Goal: Transaction & Acquisition: Purchase product/service

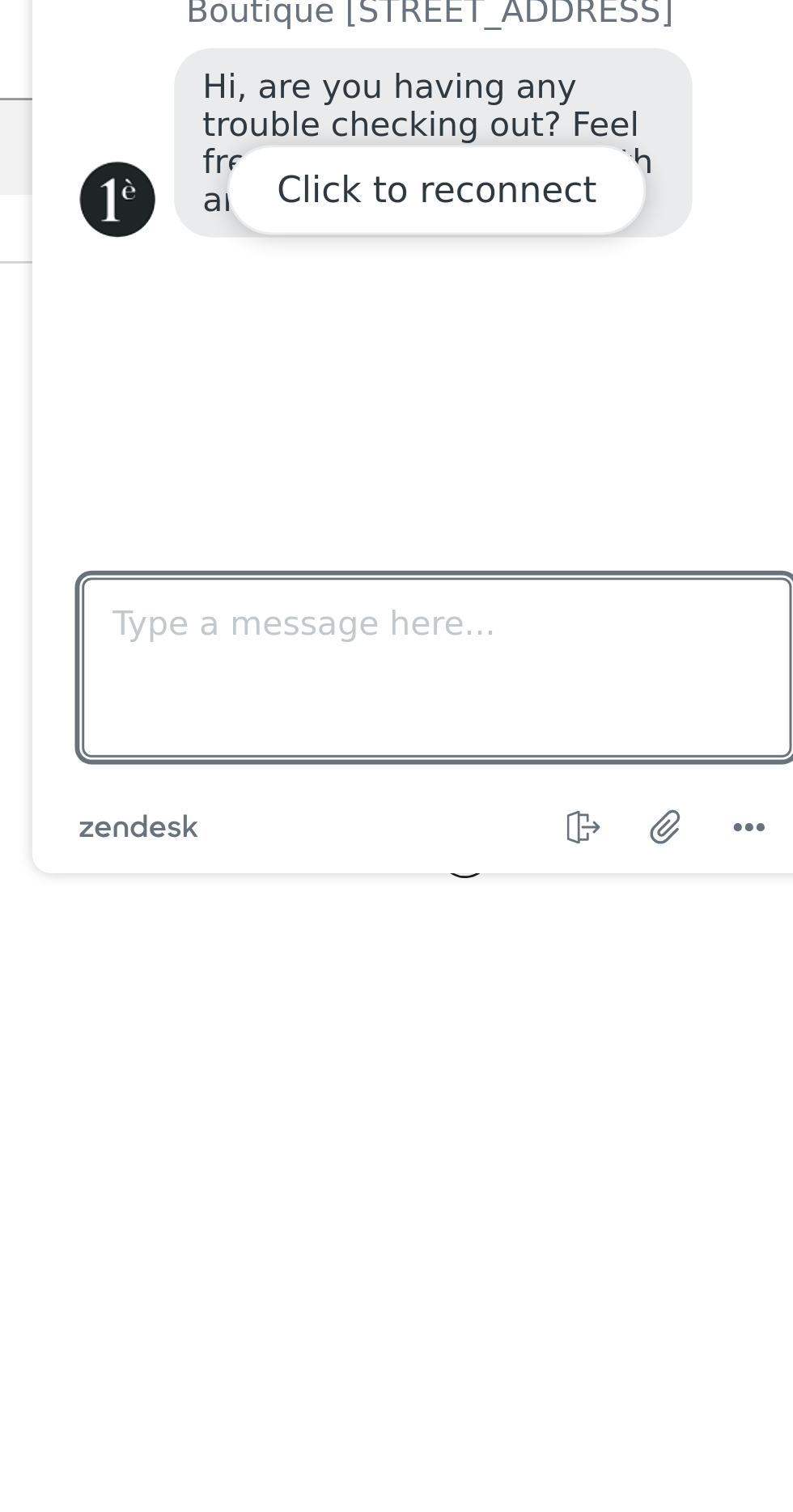
scroll to position [72, 0]
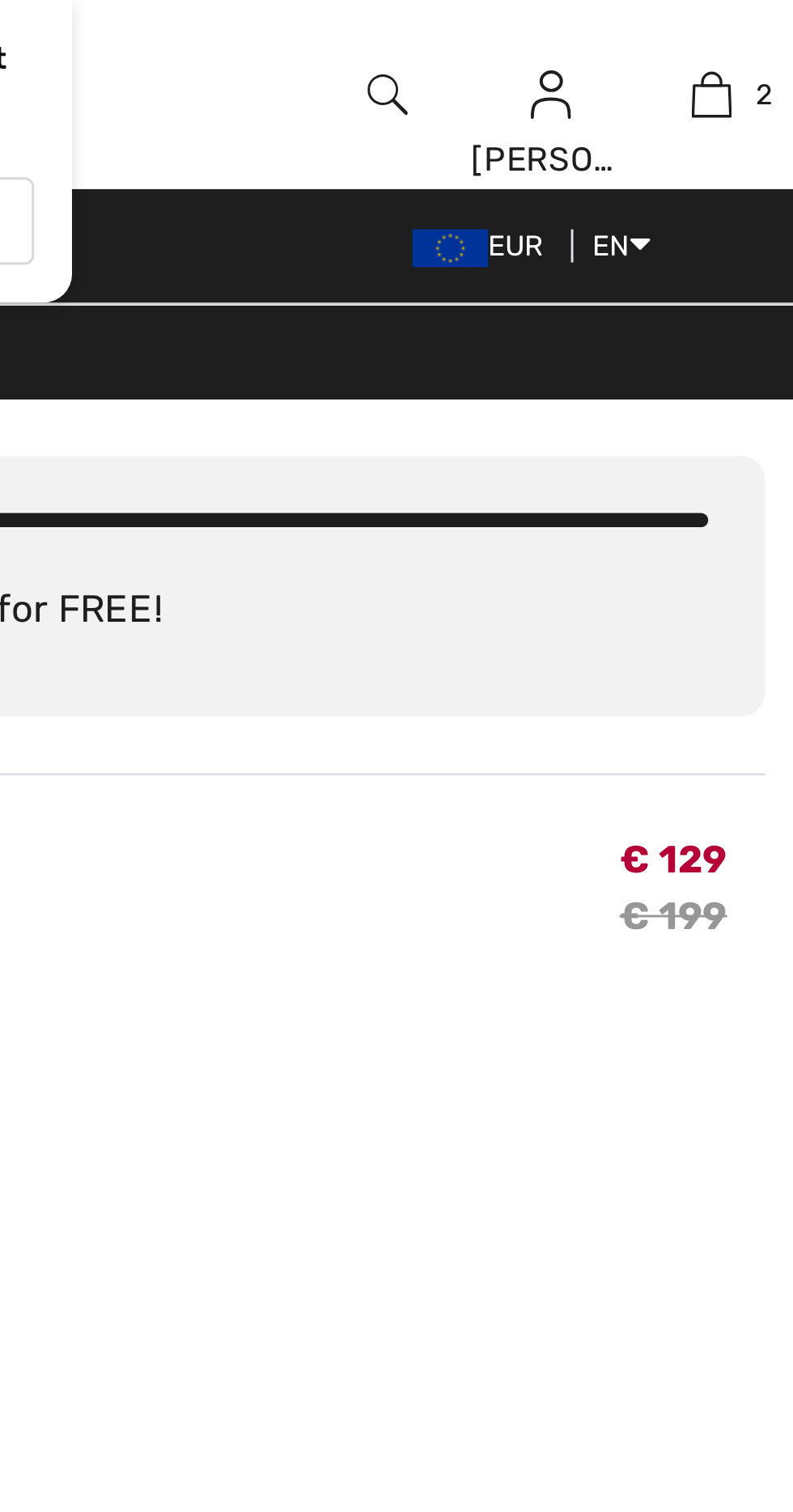
scroll to position [0, 0]
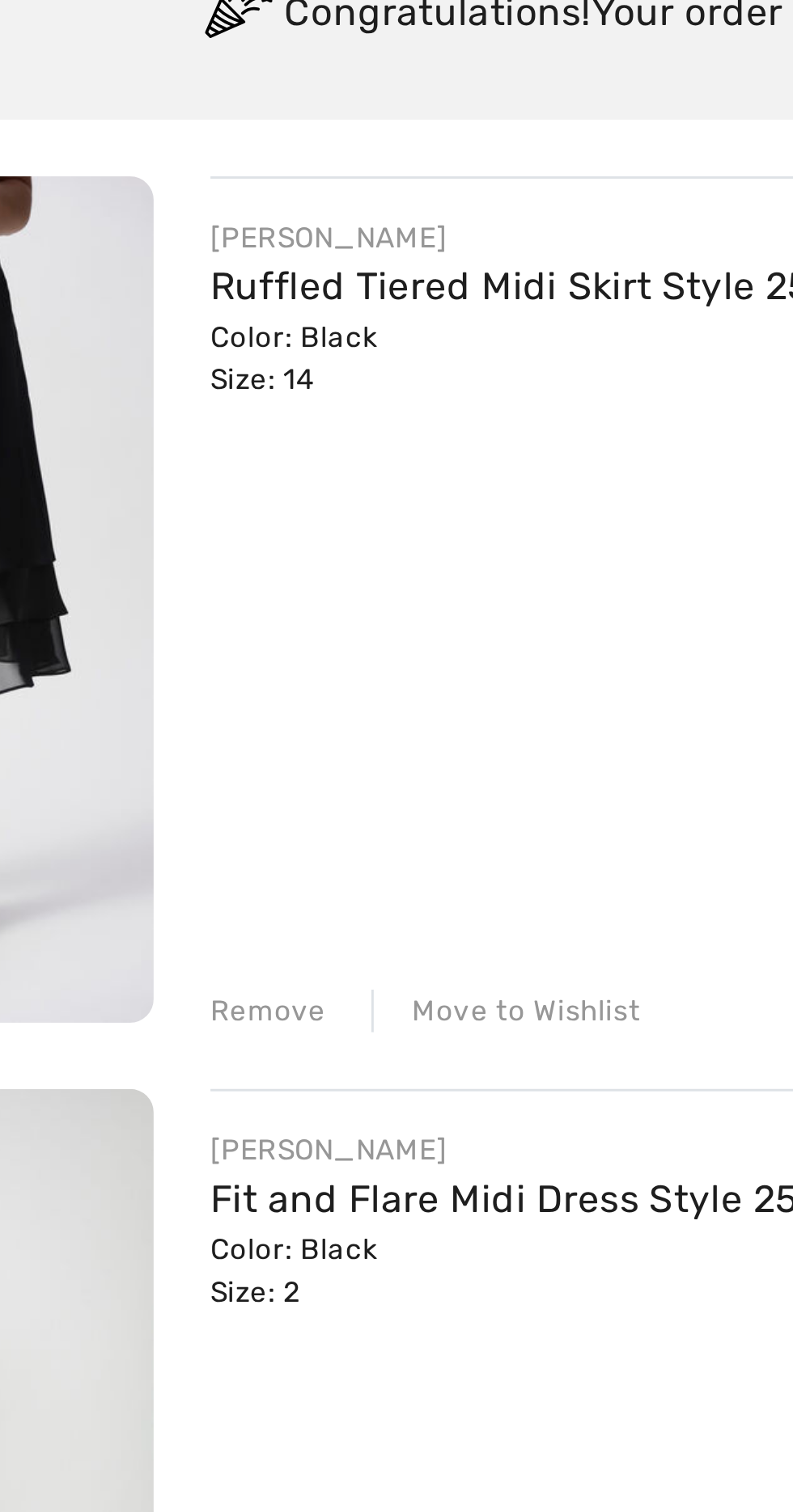
click at [237, 338] on div "Color: Black Size: 14" at bounding box center [341, 326] width 236 height 29
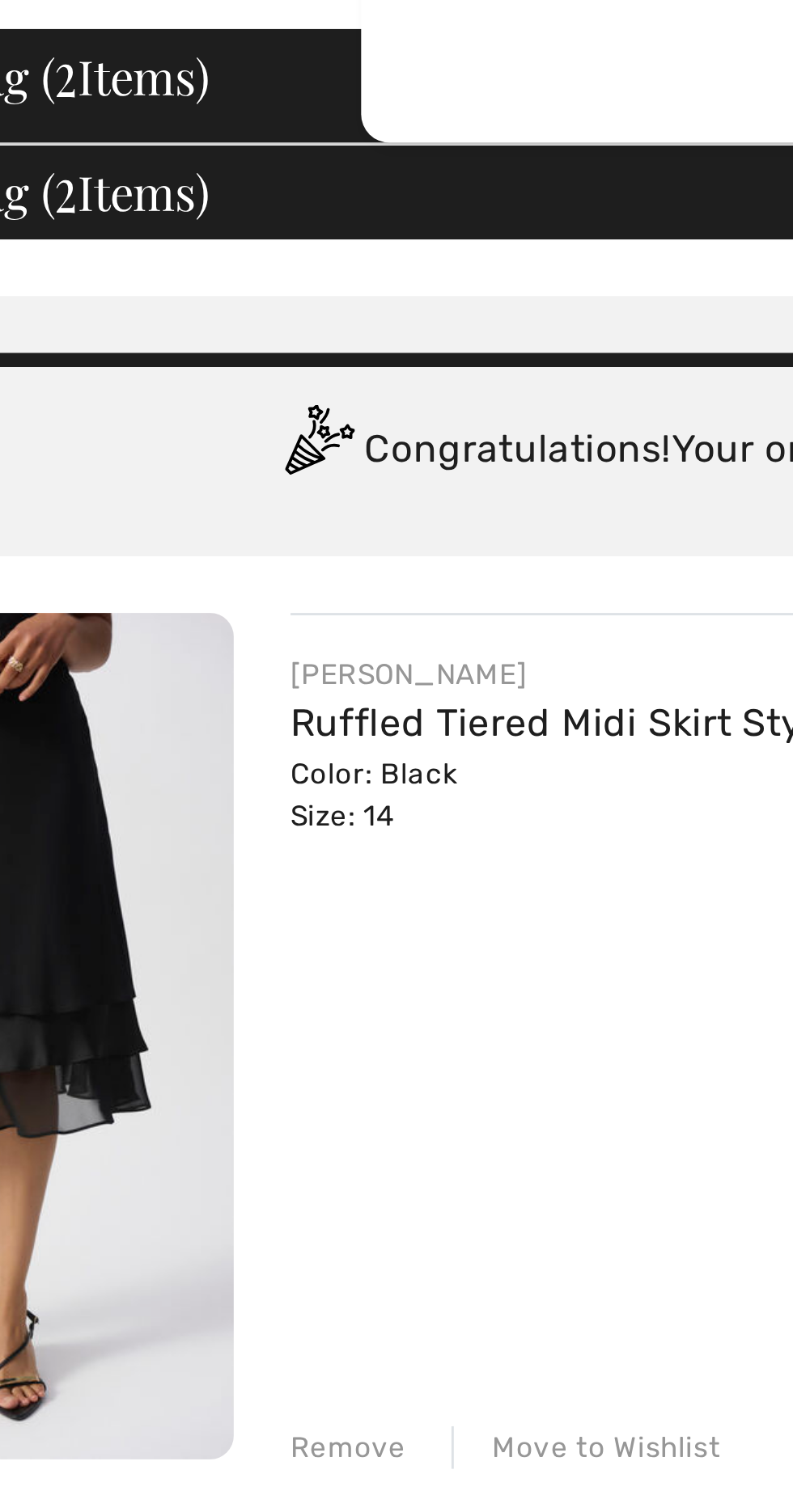
click at [243, 334] on div "Color: Black Size: 14" at bounding box center [341, 326] width 236 height 29
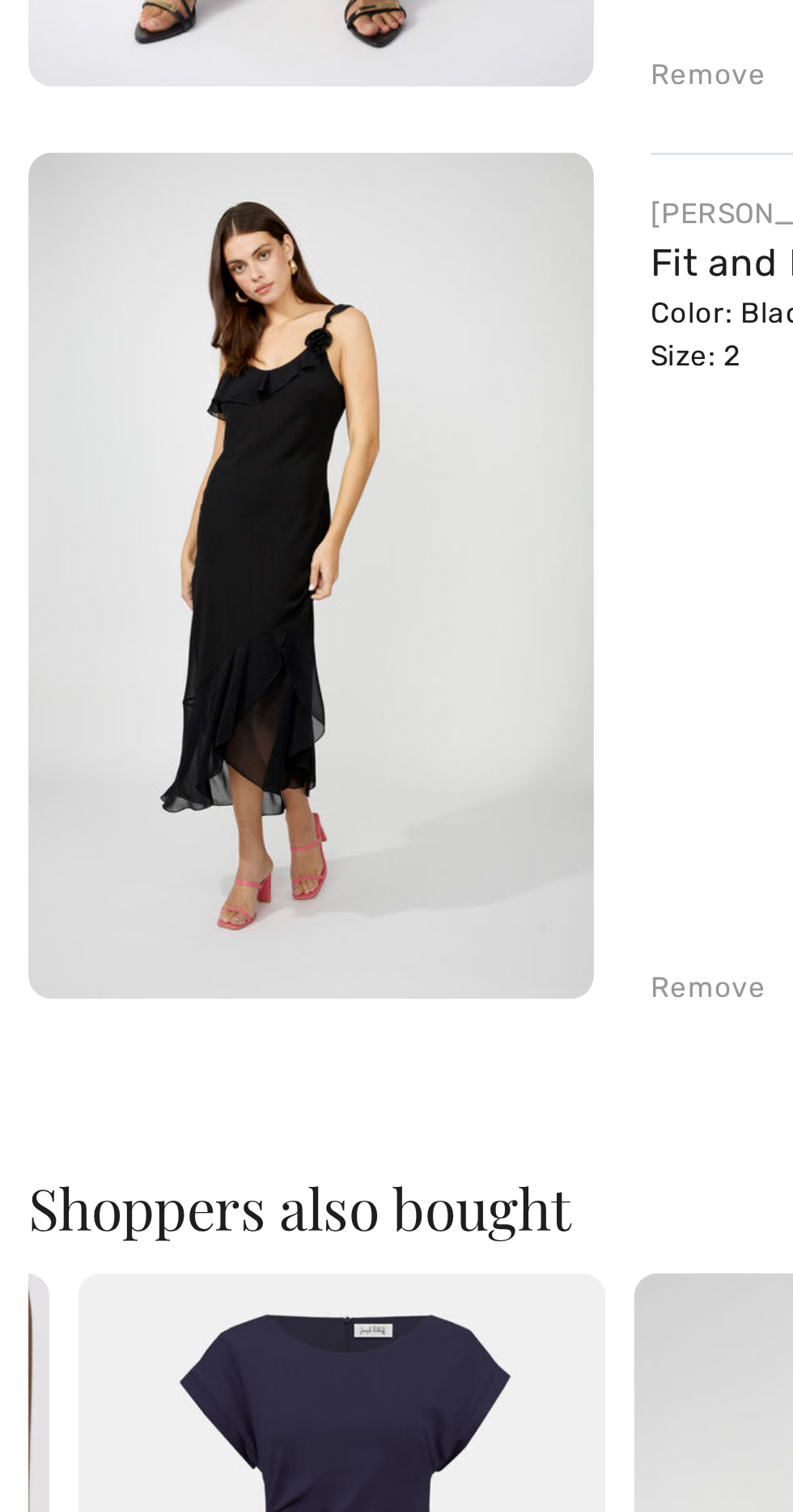
click at [137, 815] on img at bounding box center [105, 722] width 193 height 290
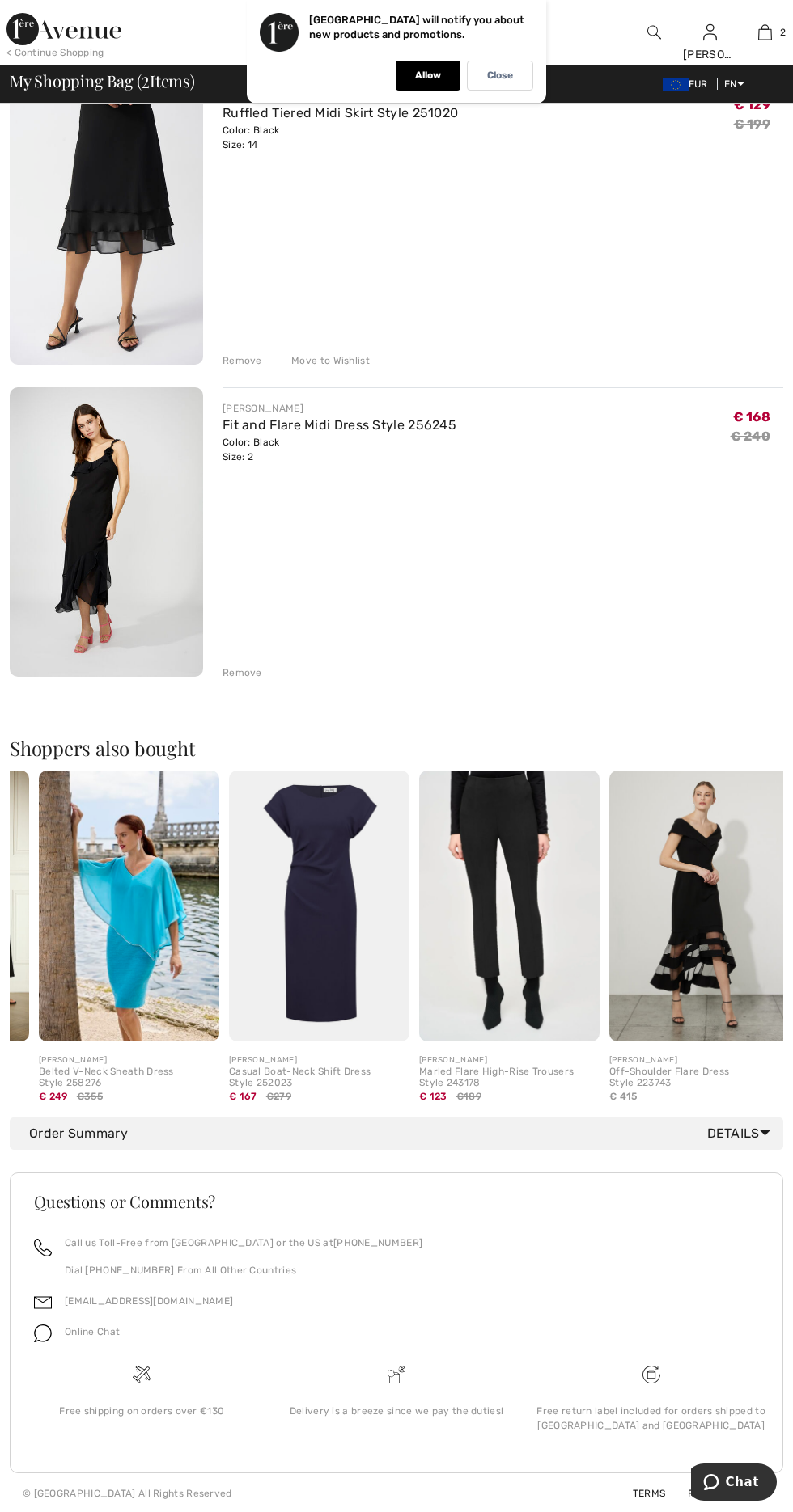
scroll to position [0, 365]
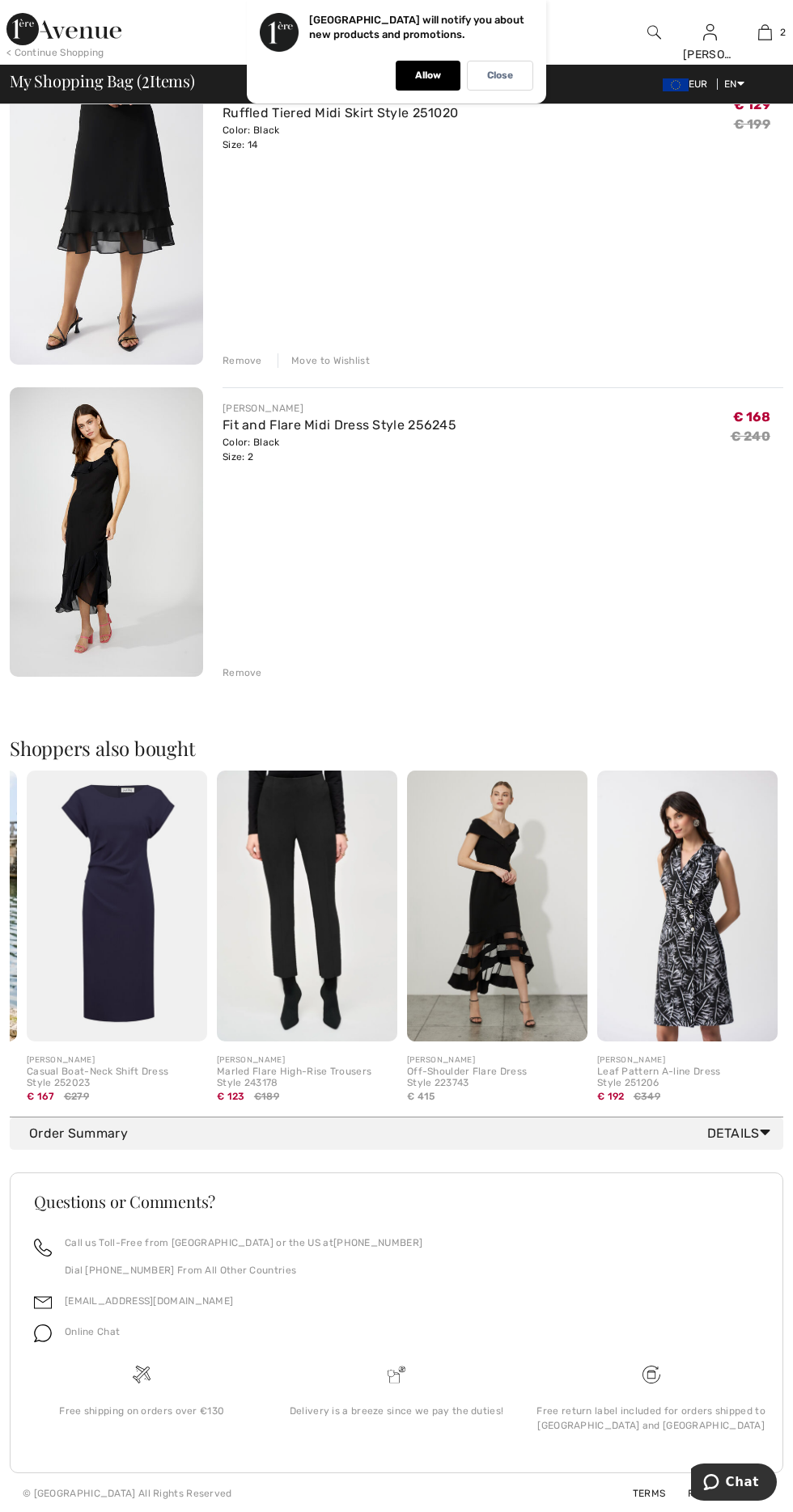
click at [478, 894] on img at bounding box center [497, 905] width 180 height 271
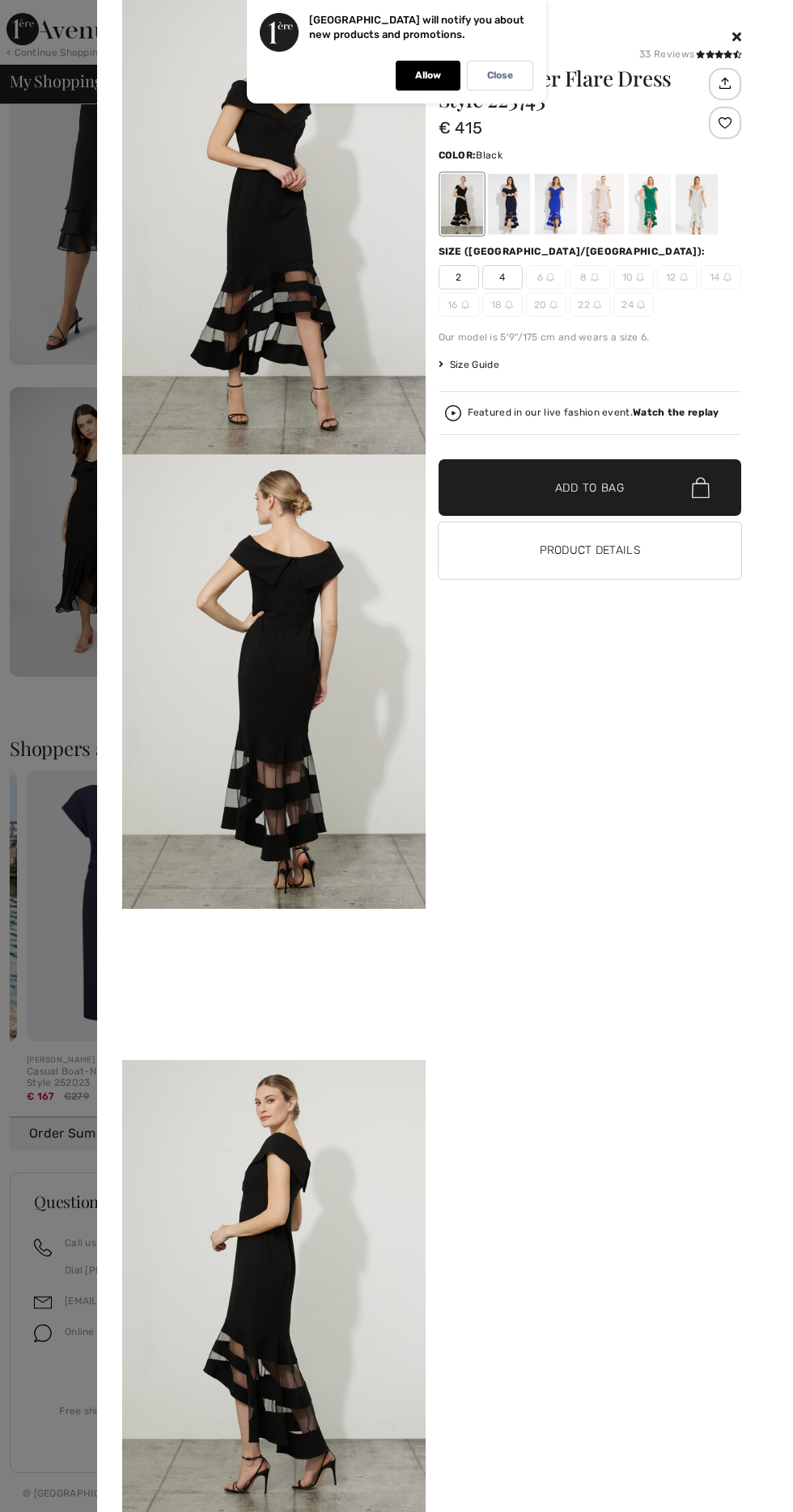
scroll to position [113, 0]
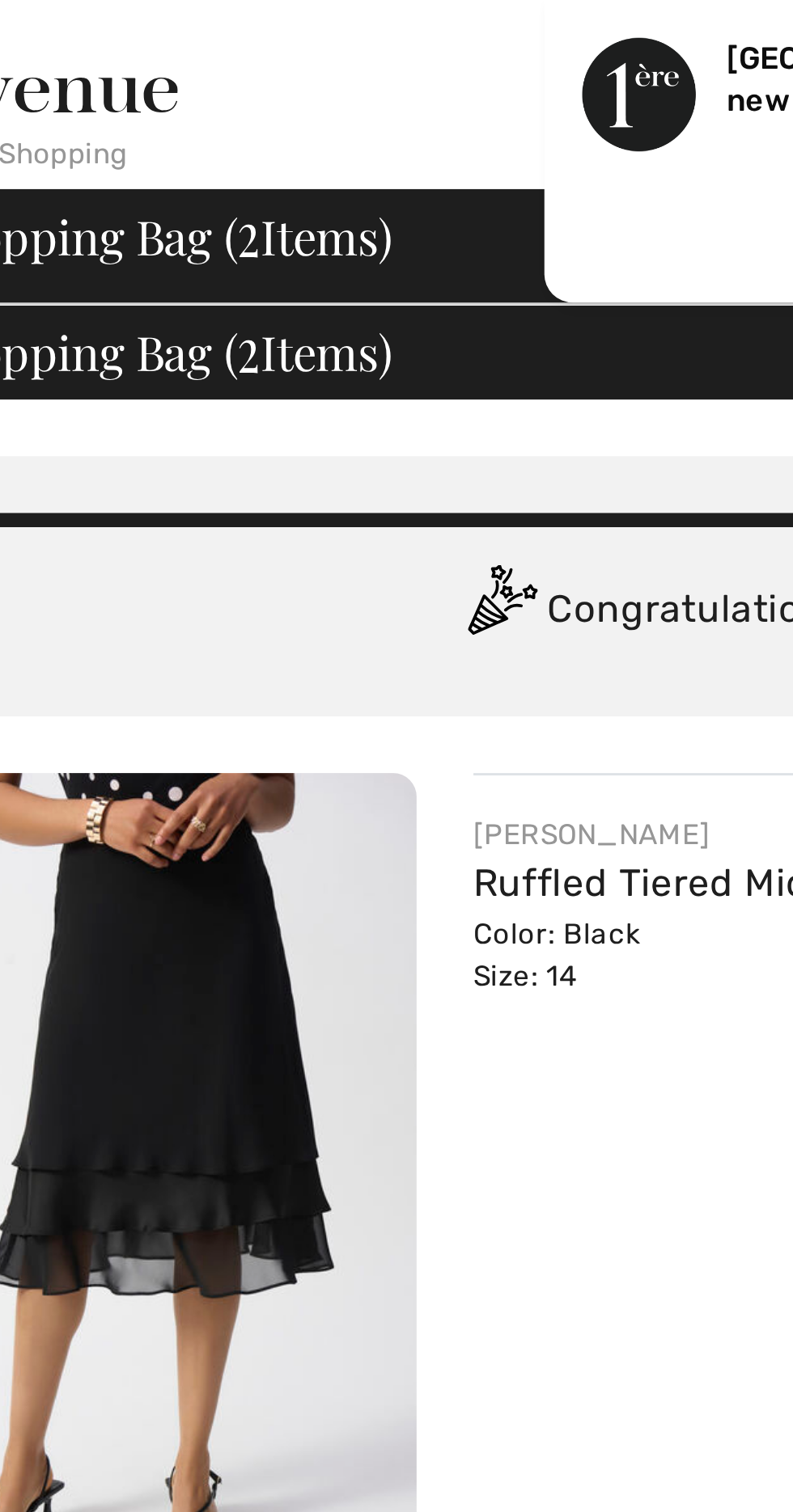
click at [144, 420] on img at bounding box center [105, 409] width 193 height 289
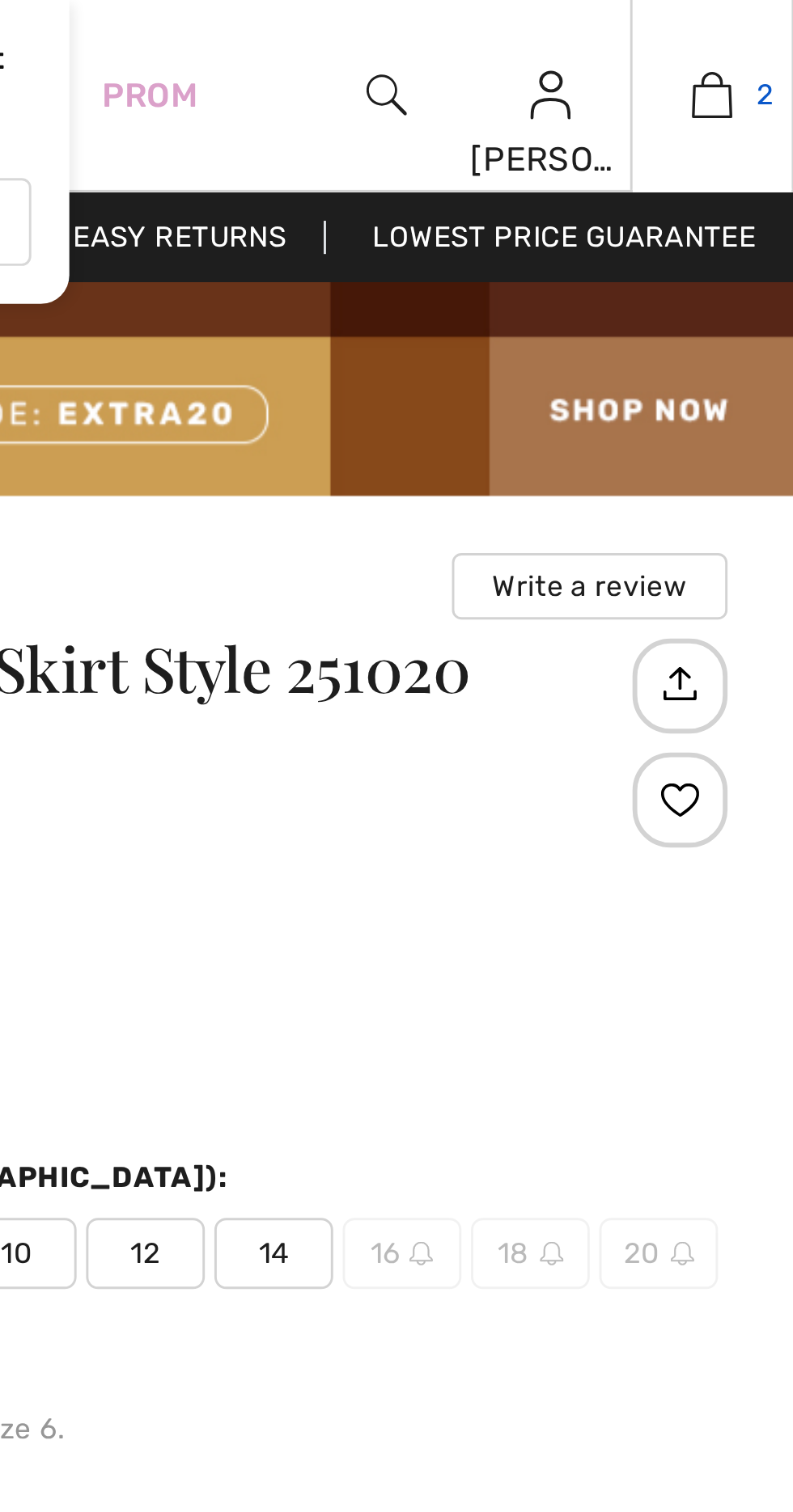
click at [771, 32] on img at bounding box center [764, 31] width 14 height 19
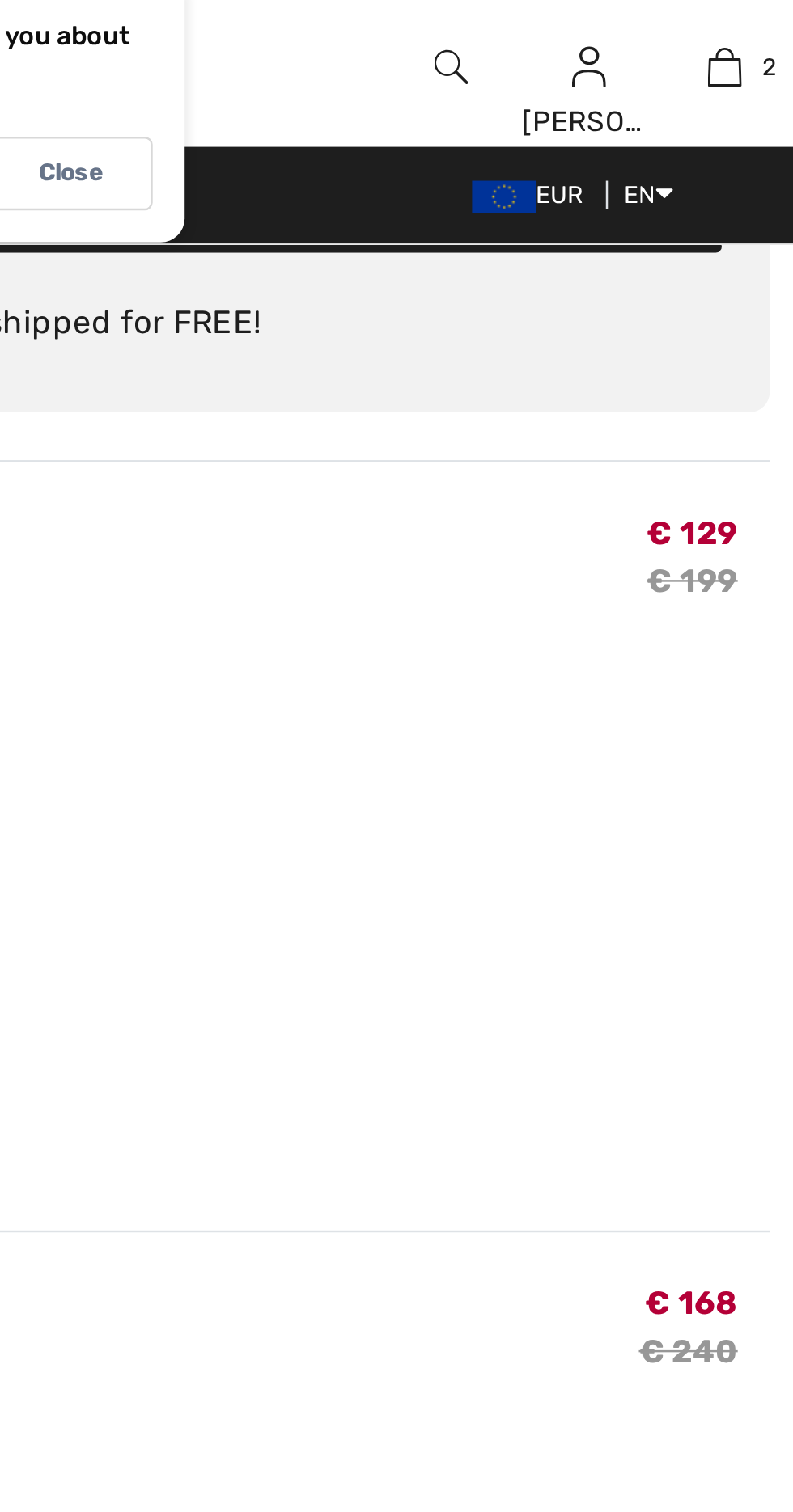
scroll to position [73, 0]
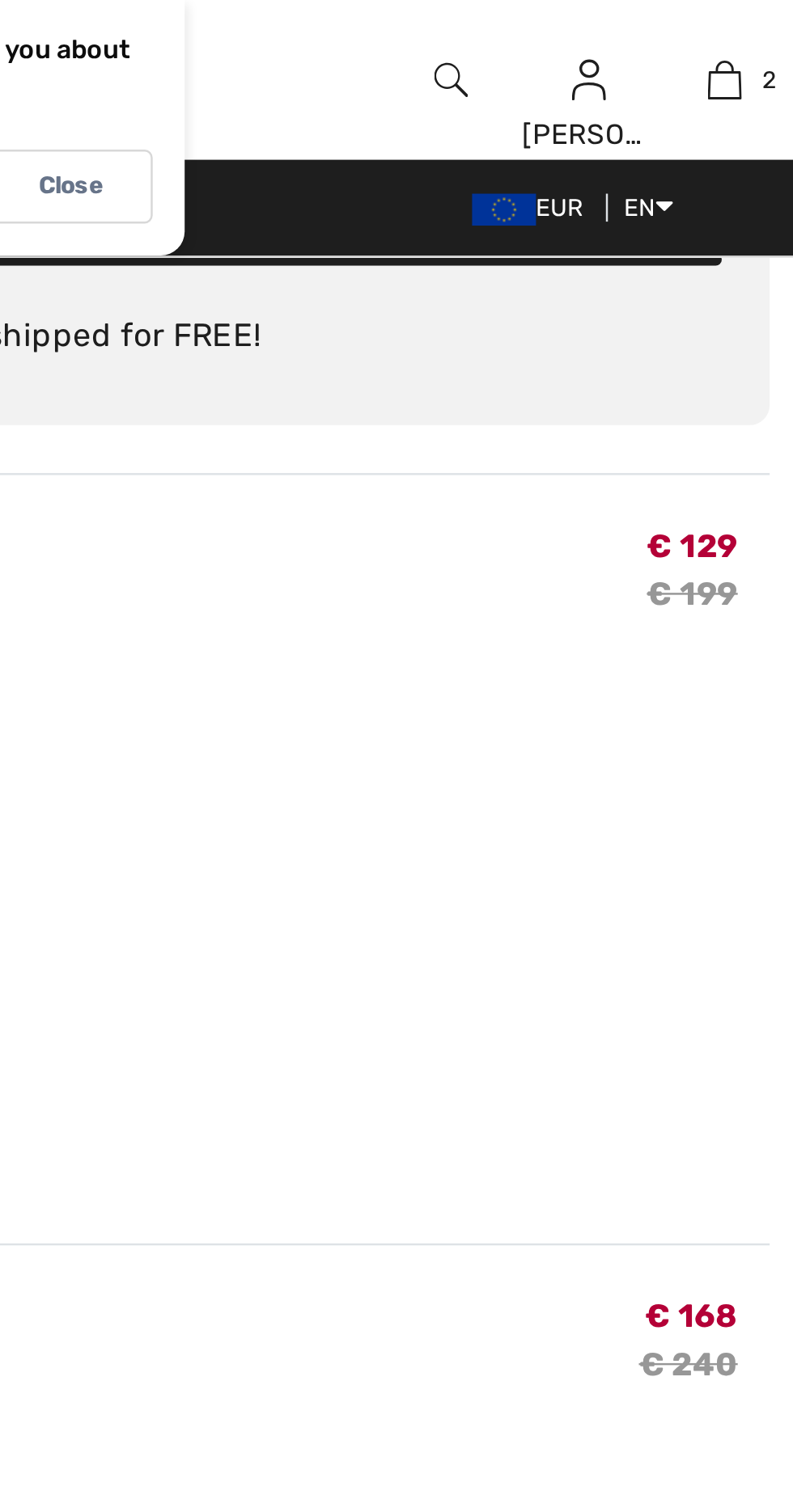
click at [750, 217] on span "€ 129" at bounding box center [752, 218] width 37 height 21
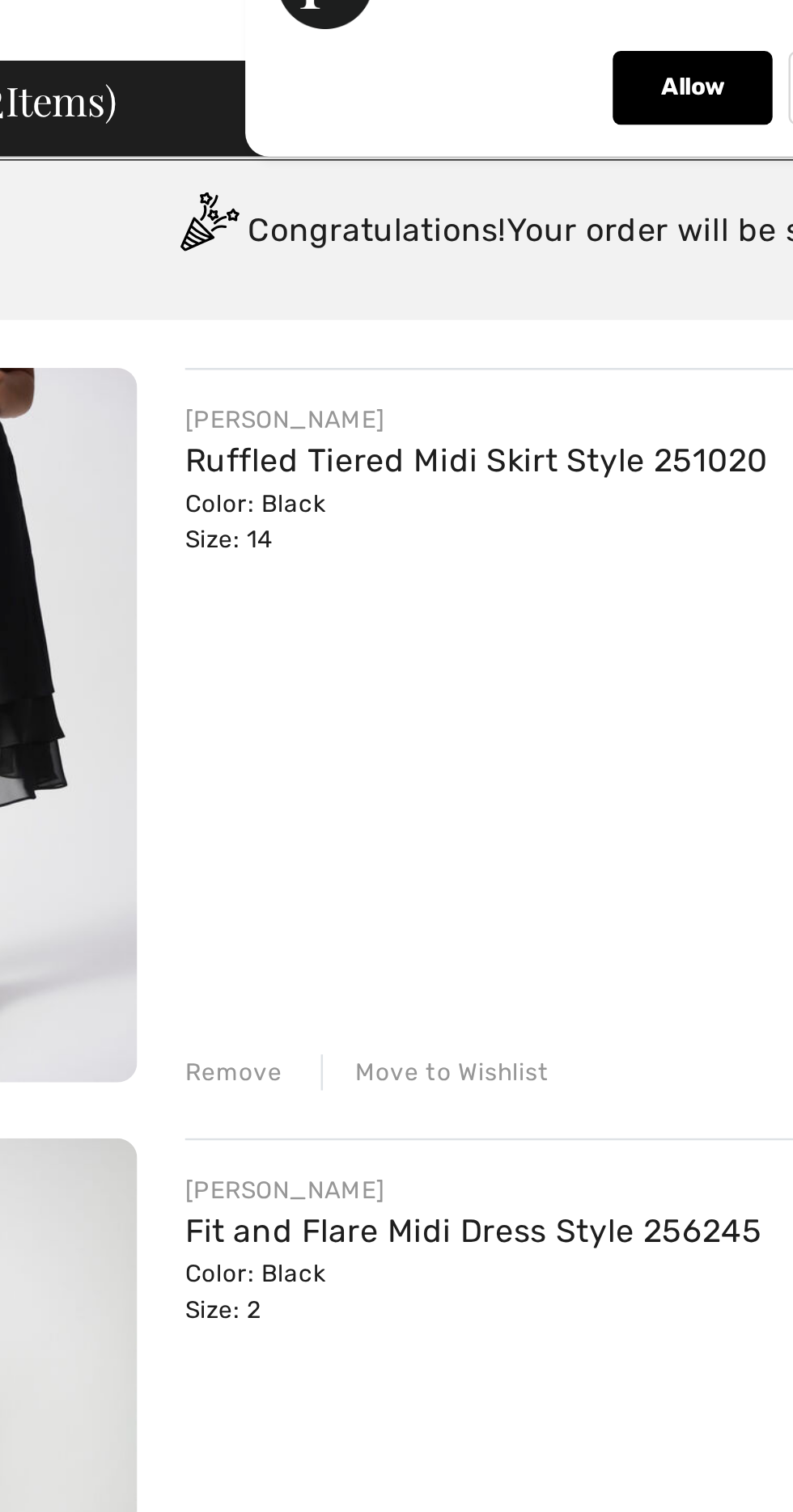
scroll to position [75, 0]
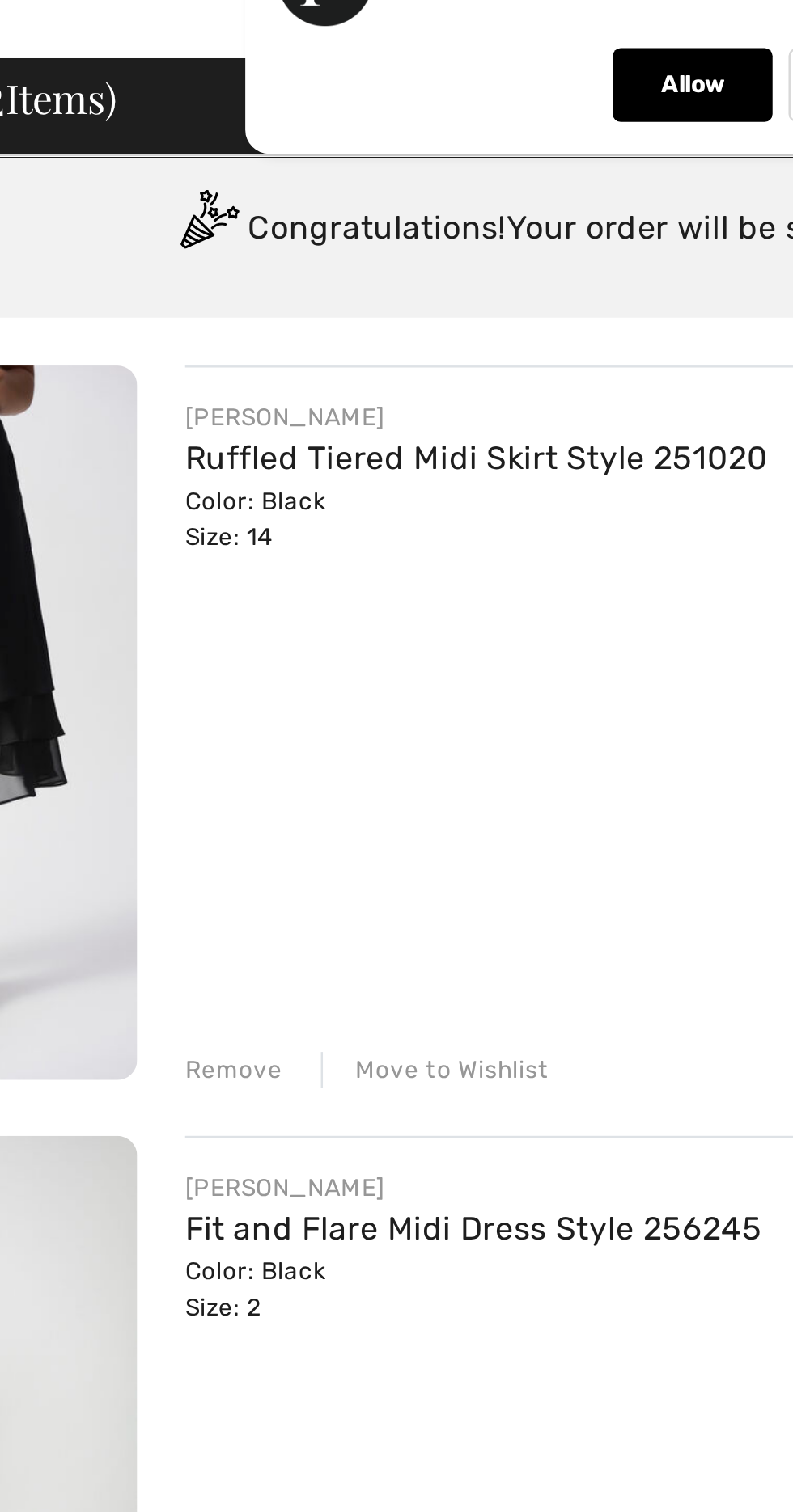
click at [339, 477] on div "Move to Wishlist" at bounding box center [324, 475] width 93 height 15
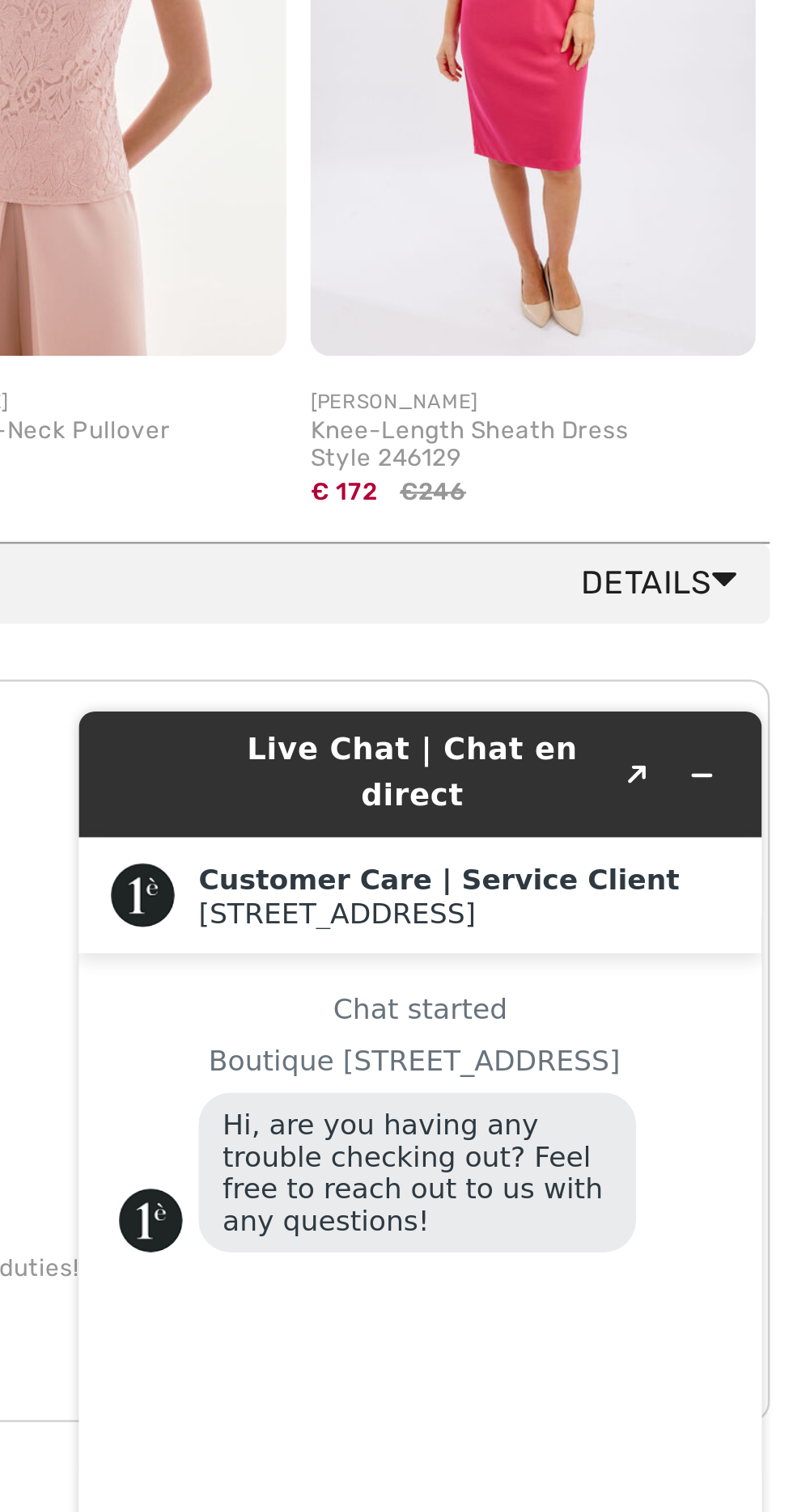
scroll to position [0, 0]
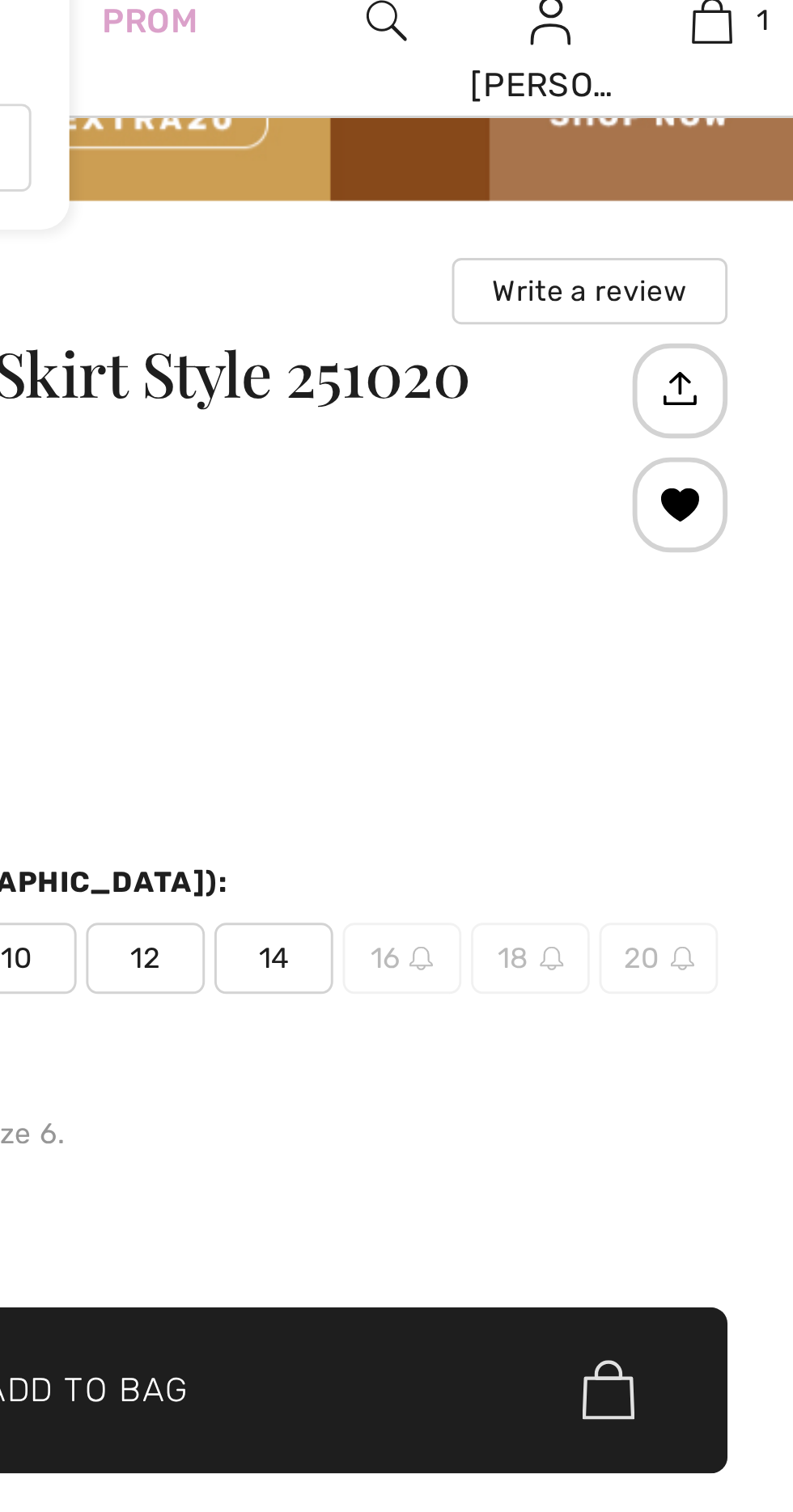
scroll to position [75, 0]
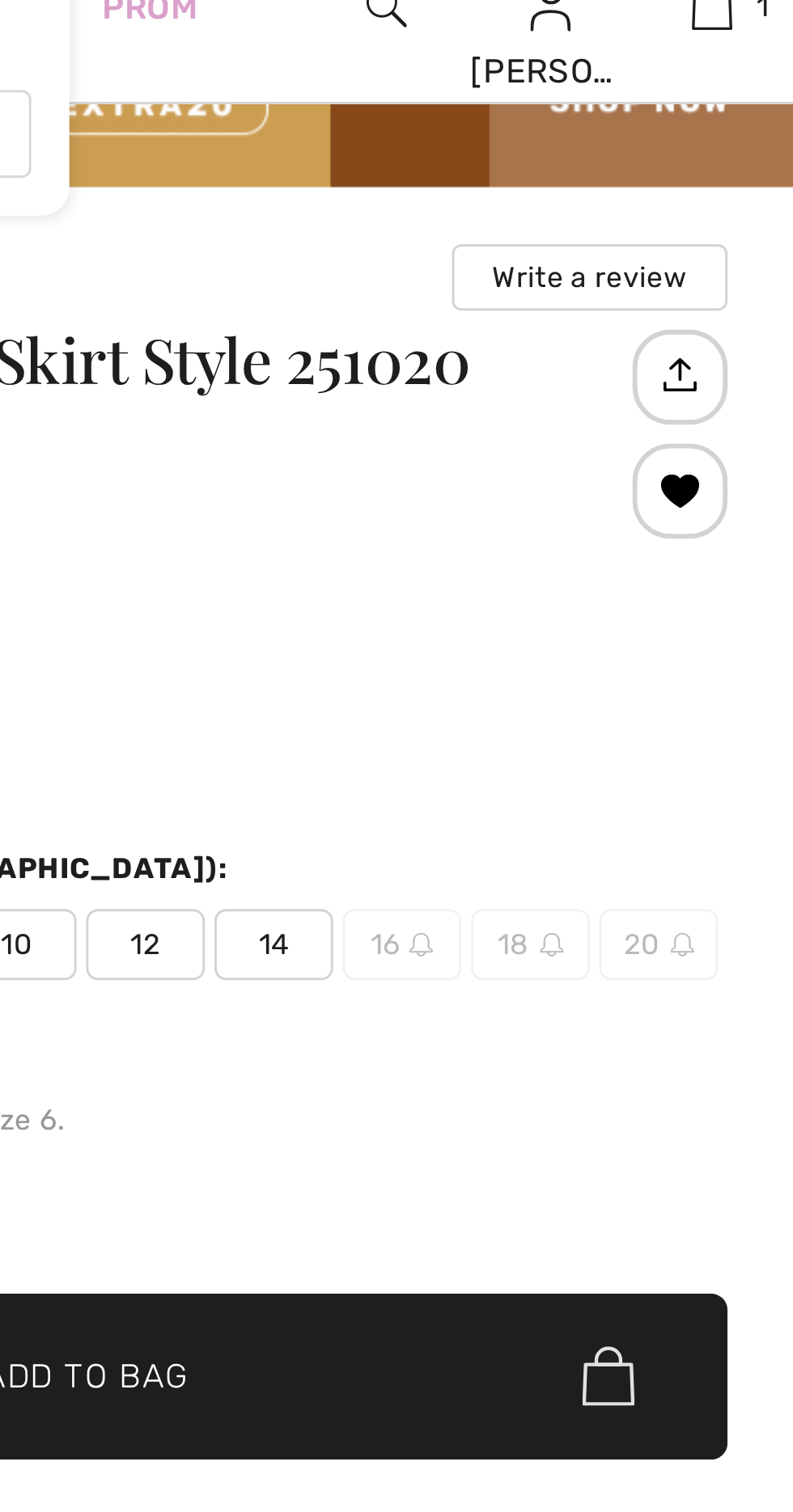
click at [615, 351] on span "14" at bounding box center [616, 351] width 41 height 24
click at [632, 497] on span "✔ Added to Bag Add to Bag" at bounding box center [551, 498] width 437 height 56
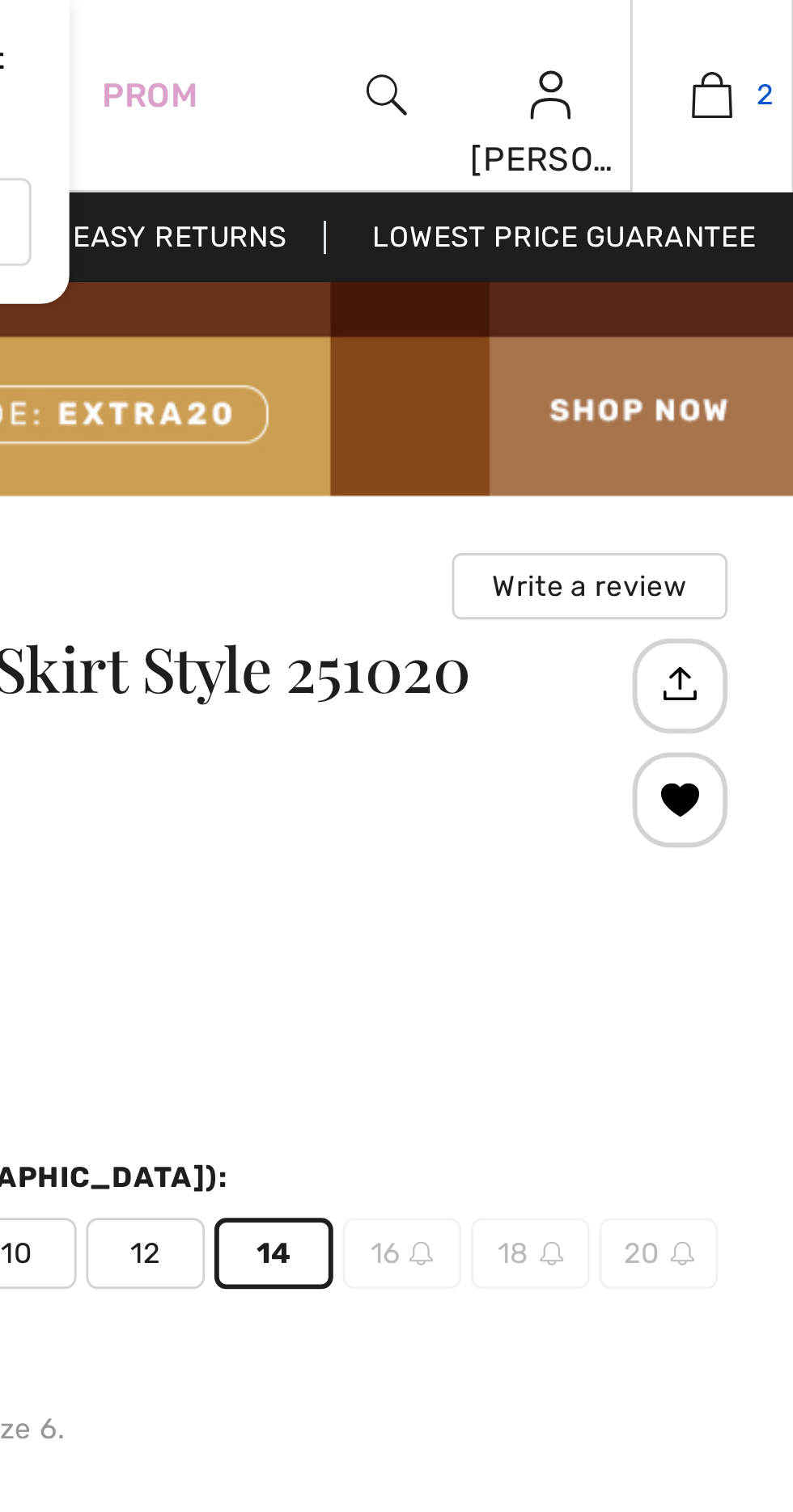
click at [771, 37] on img at bounding box center [764, 31] width 14 height 19
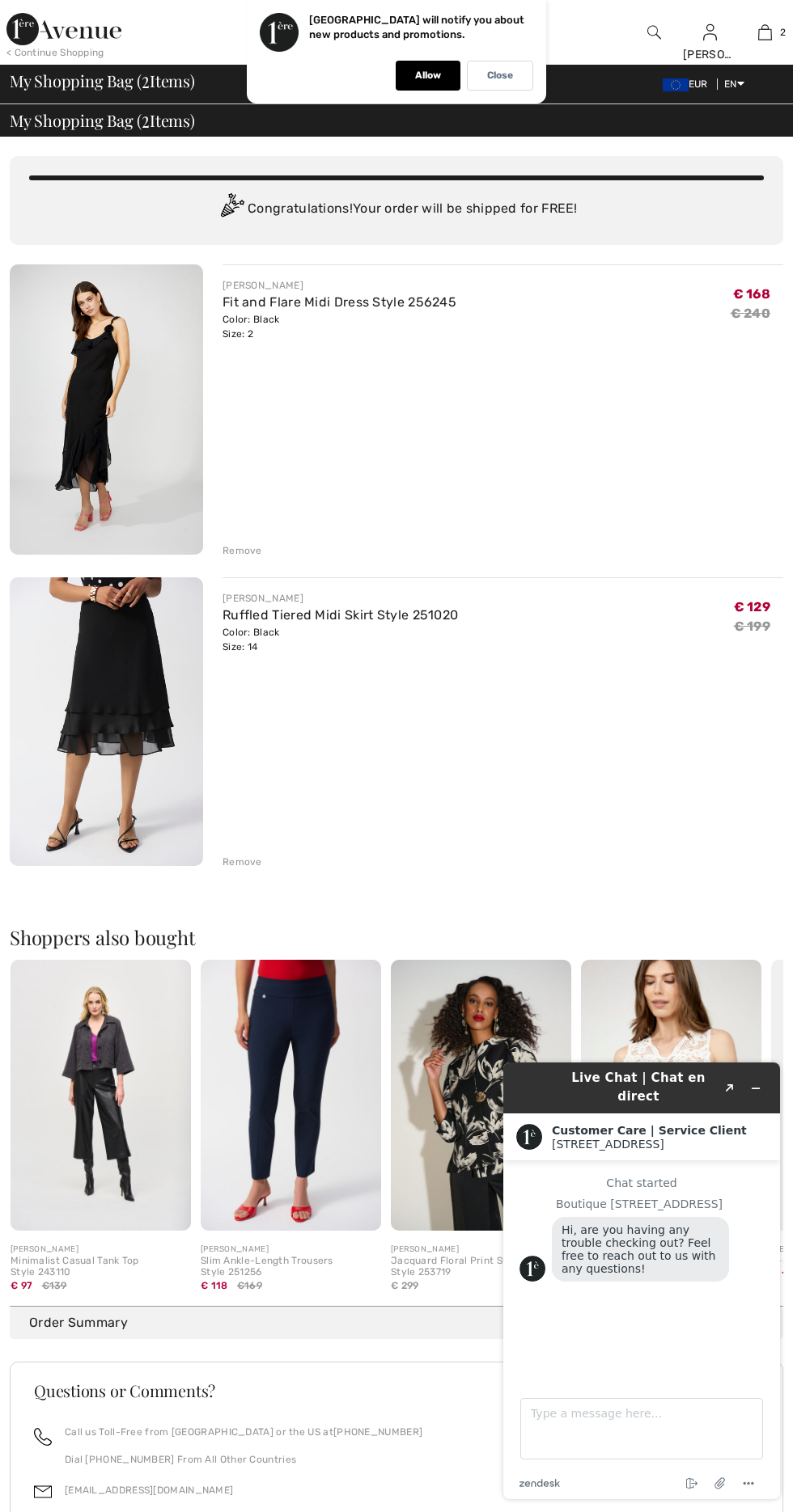
click at [291, 410] on div "[PERSON_NAME] Fit and Flare Midi Dress Style 256245 Color: Black Size: 2 Final …" at bounding box center [503, 411] width 561 height 293
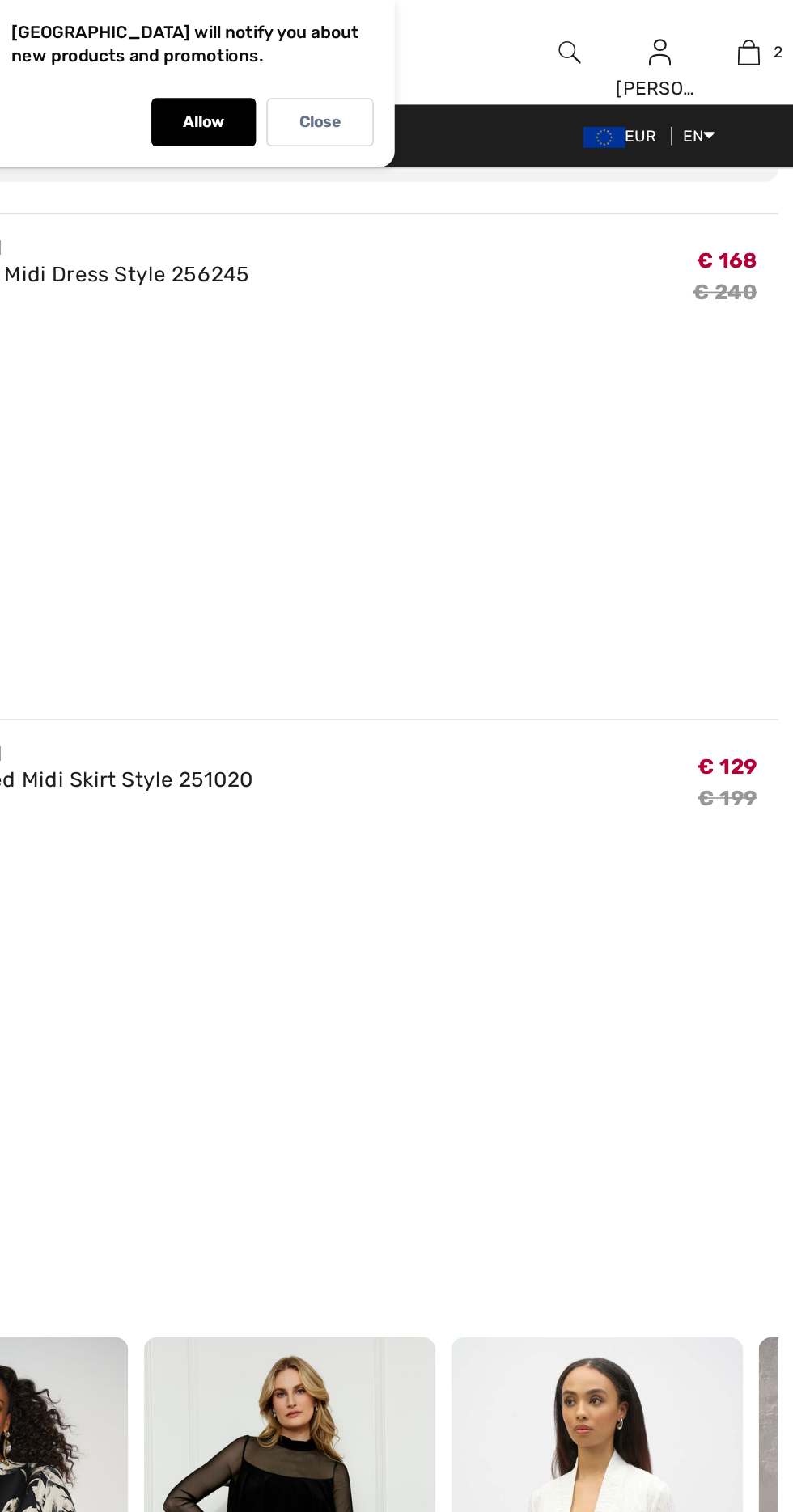
scroll to position [132, 0]
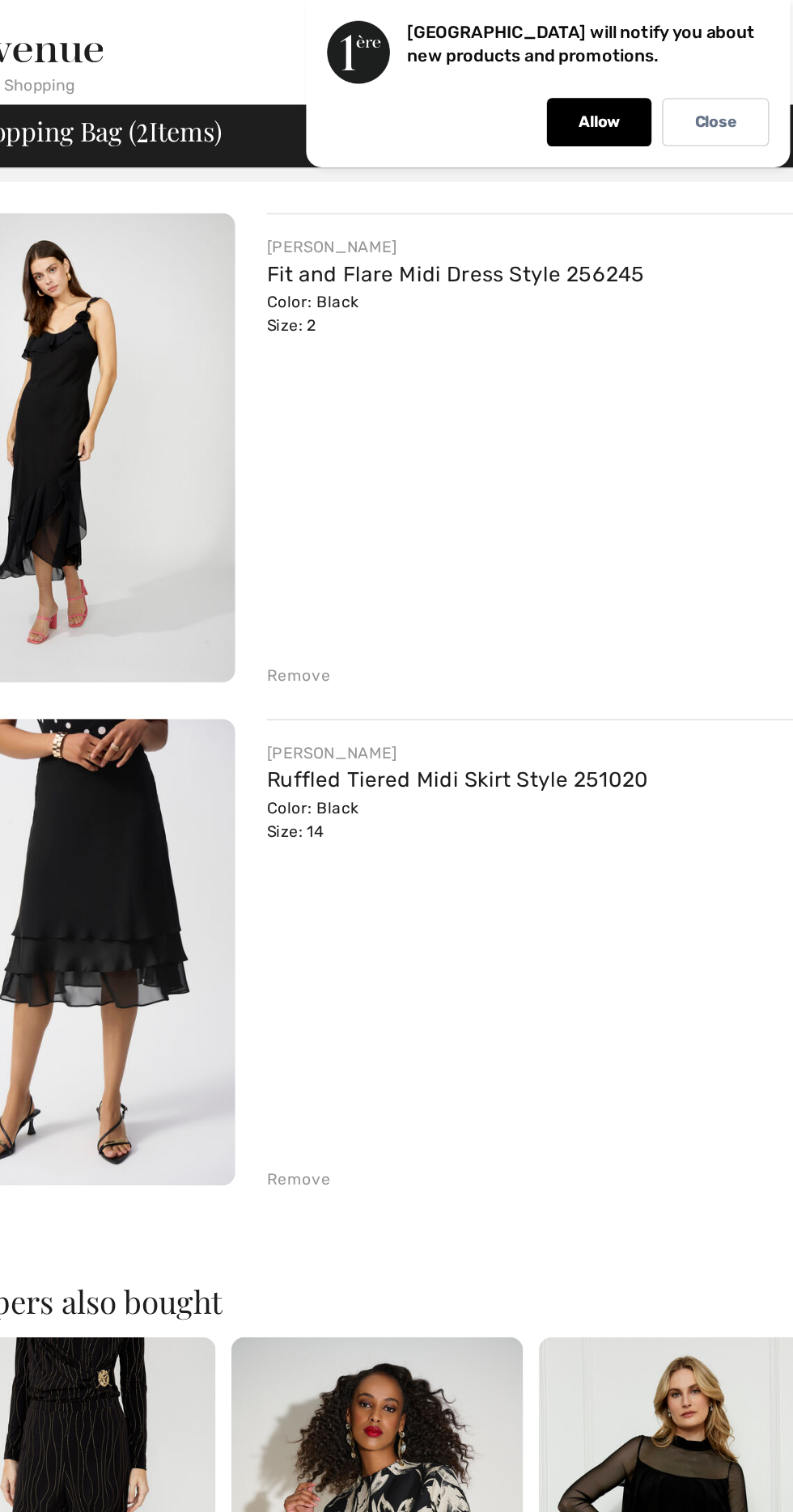
click at [235, 420] on div "Remove" at bounding box center [242, 418] width 40 height 15
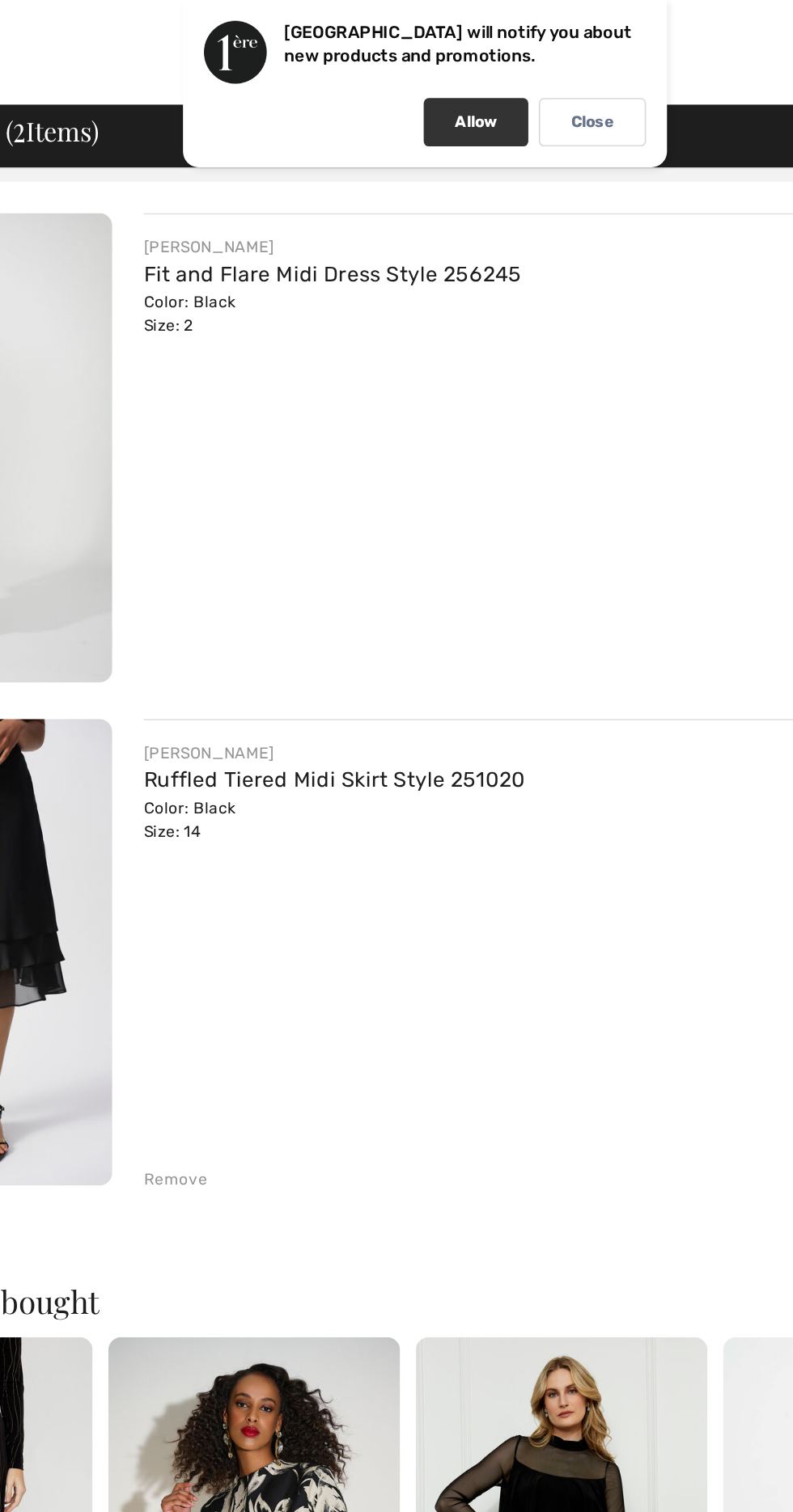
click at [429, 75] on p "Allow" at bounding box center [428, 75] width 26 height 12
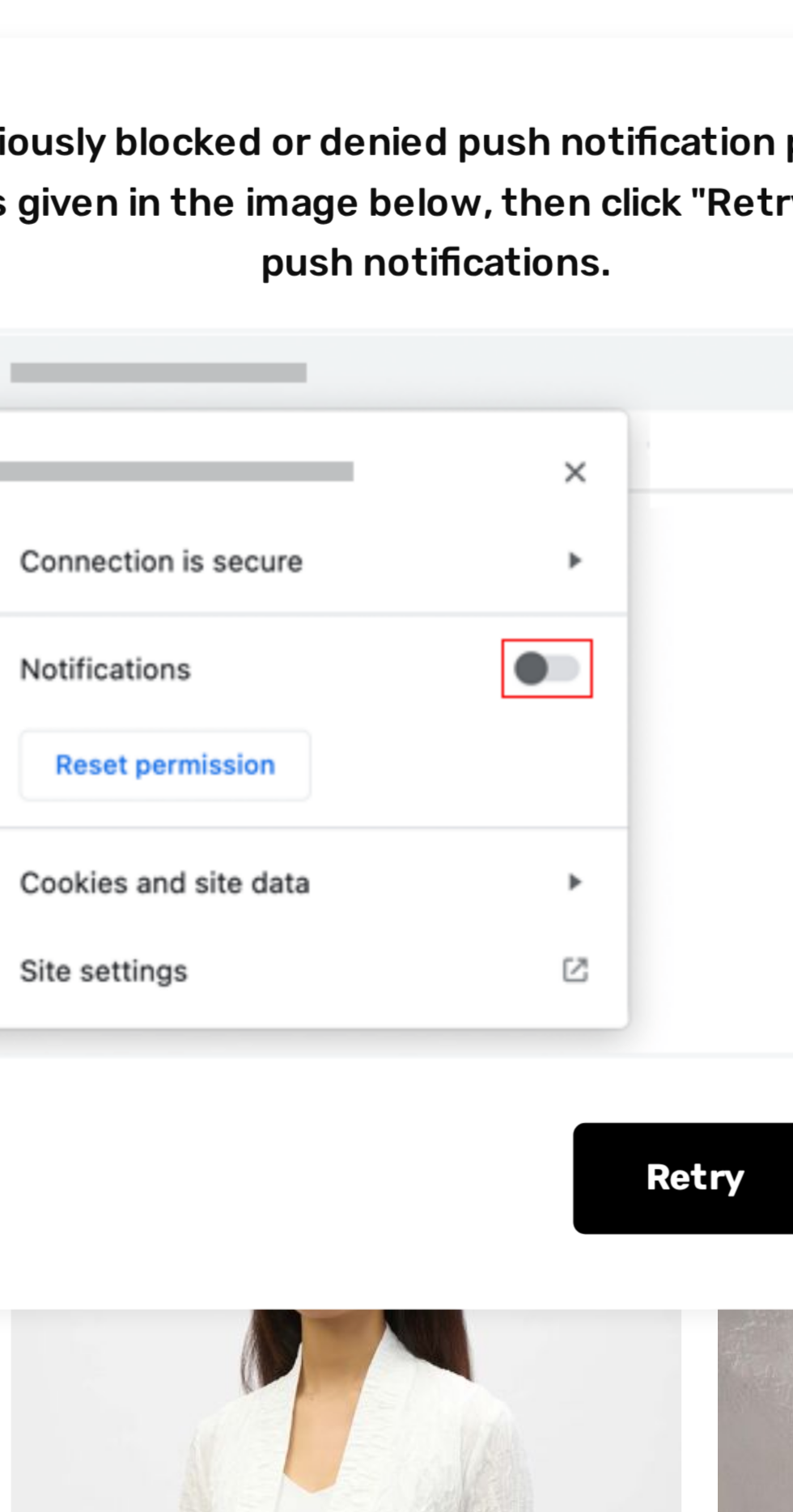
scroll to position [98, 0]
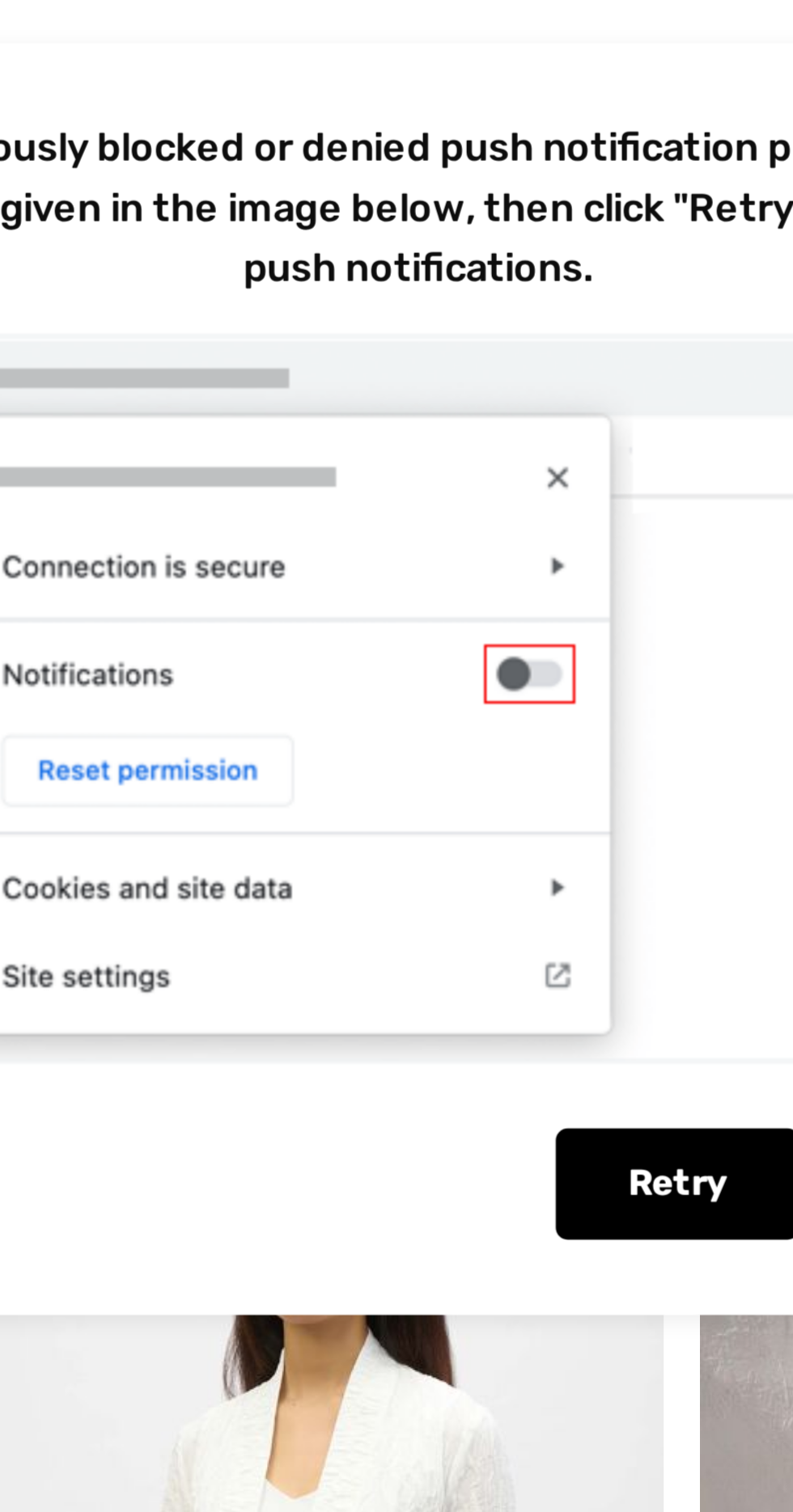
click at [440, 698] on div at bounding box center [396, 761] width 404 height 199
click at [435, 703] on div at bounding box center [396, 761] width 404 height 199
click at [432, 711] on div at bounding box center [396, 761] width 404 height 199
click at [436, 707] on div at bounding box center [396, 761] width 404 height 199
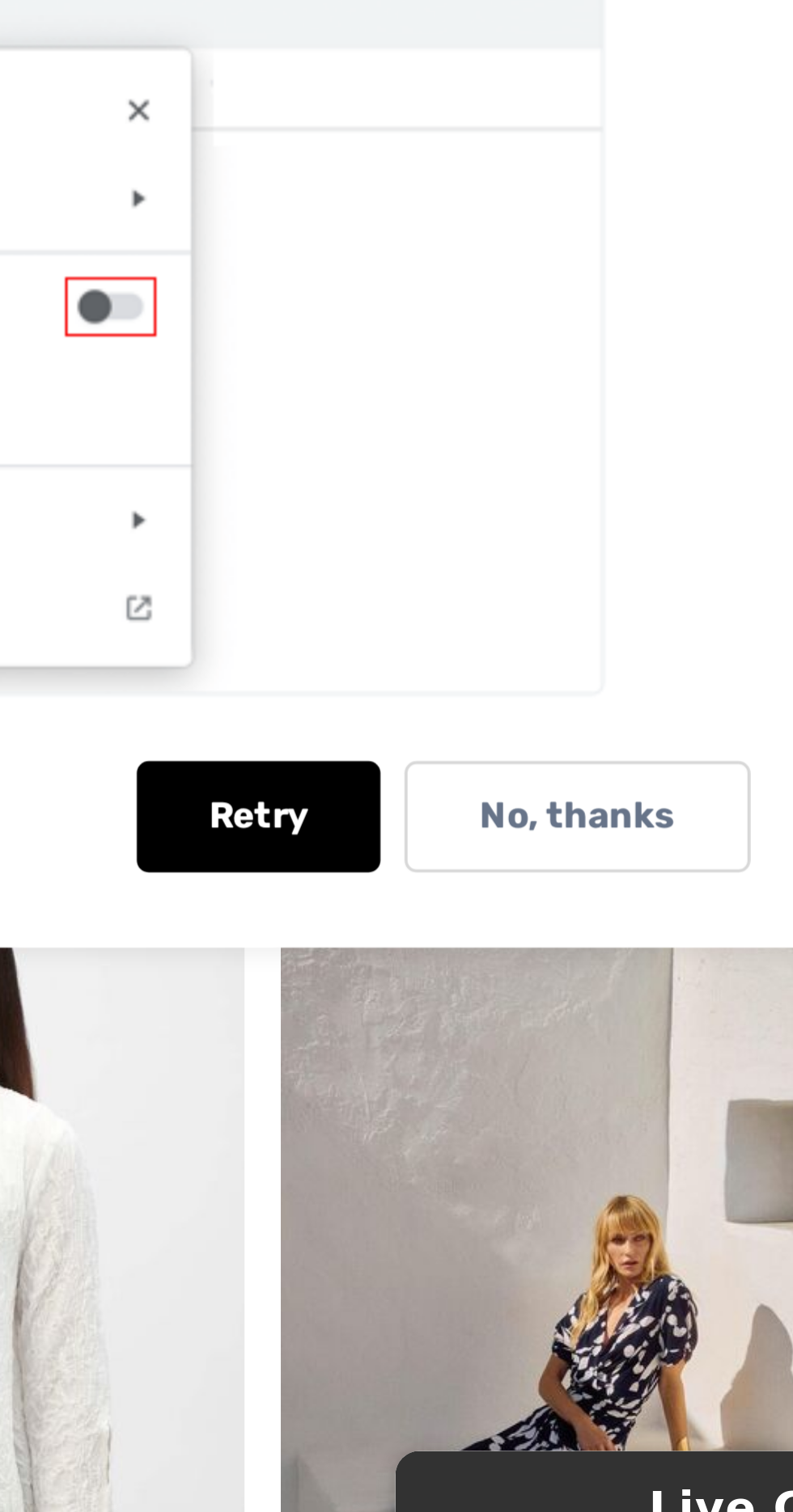
scroll to position [76, 0]
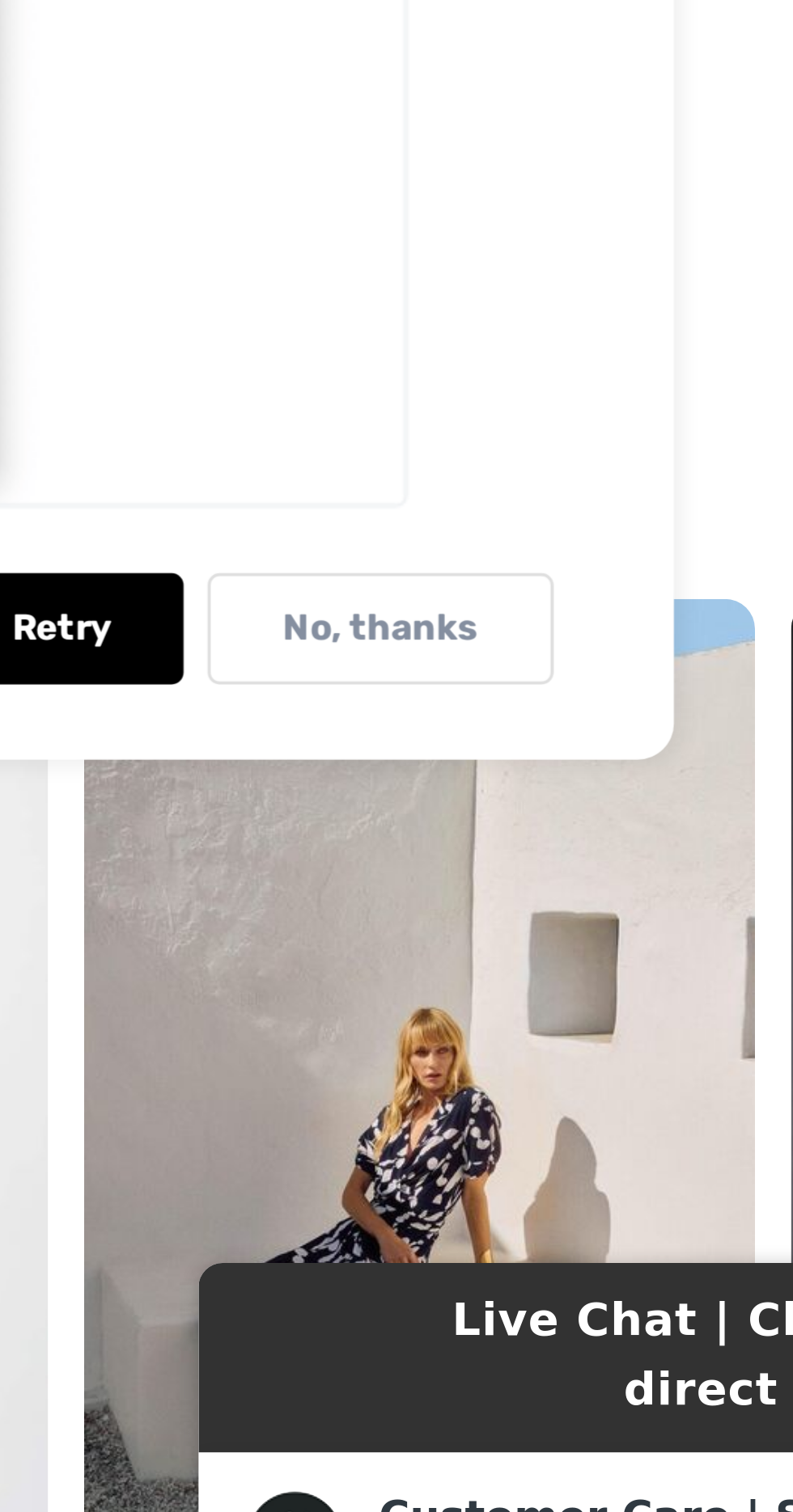
click at [564, 899] on p "No, thanks" at bounding box center [551, 892] width 53 height 12
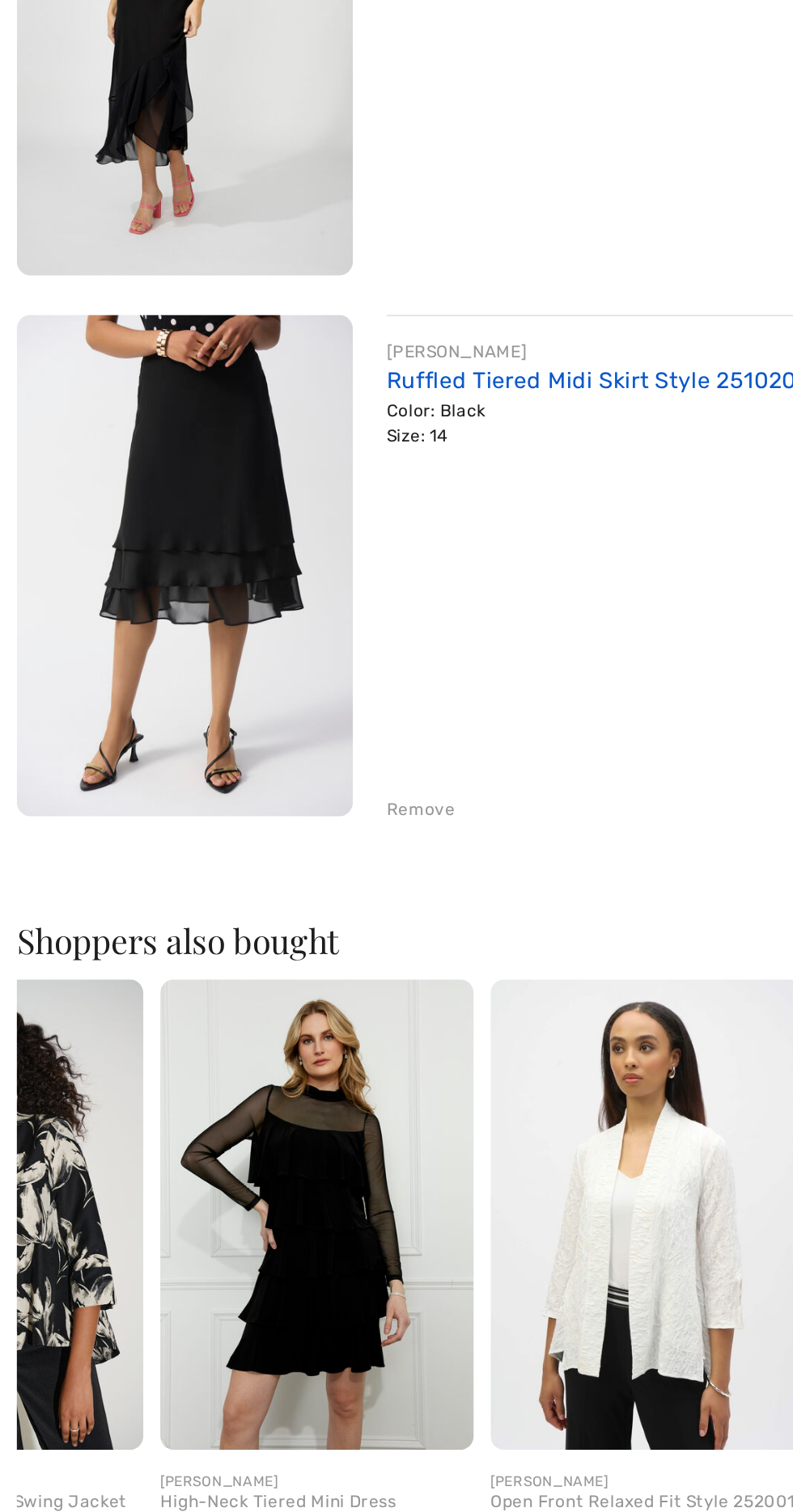
click at [340, 536] on link "Ruffled Tiered Midi Skirt Style 251020" at bounding box center [341, 539] width 236 height 16
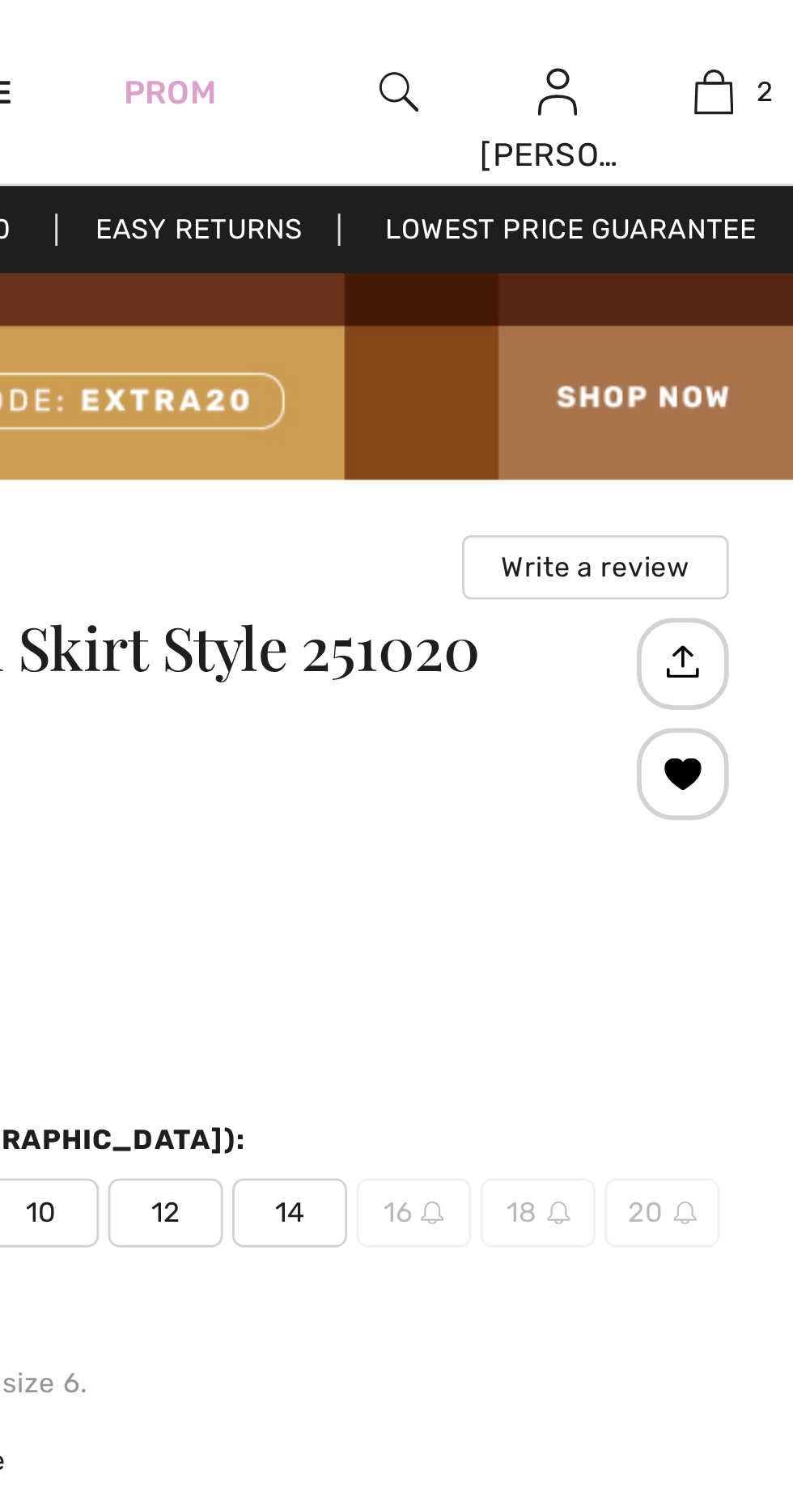
click at [620, 429] on span "14" at bounding box center [616, 427] width 41 height 24
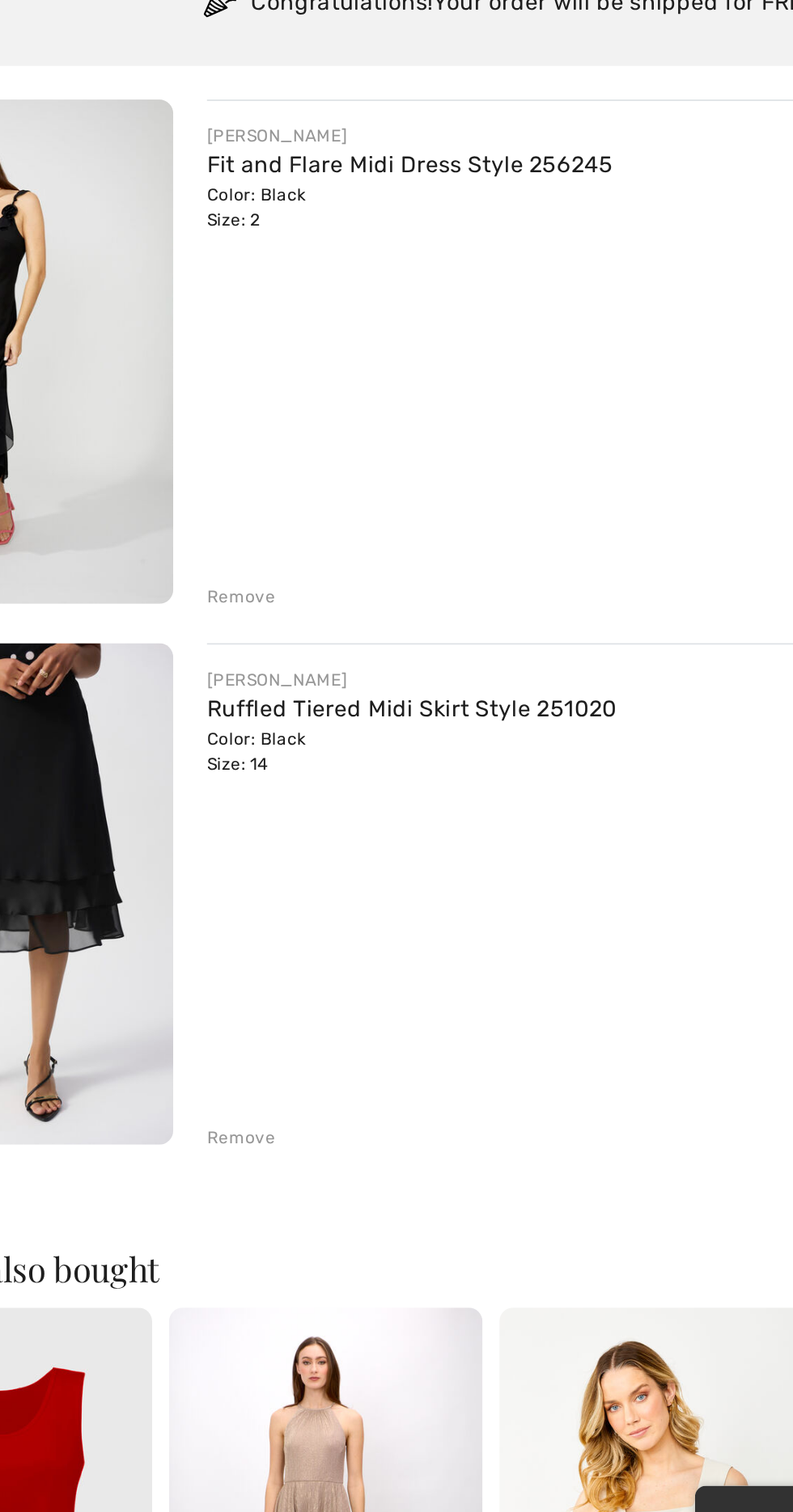
click at [241, 551] on div "Remove" at bounding box center [242, 551] width 40 height 15
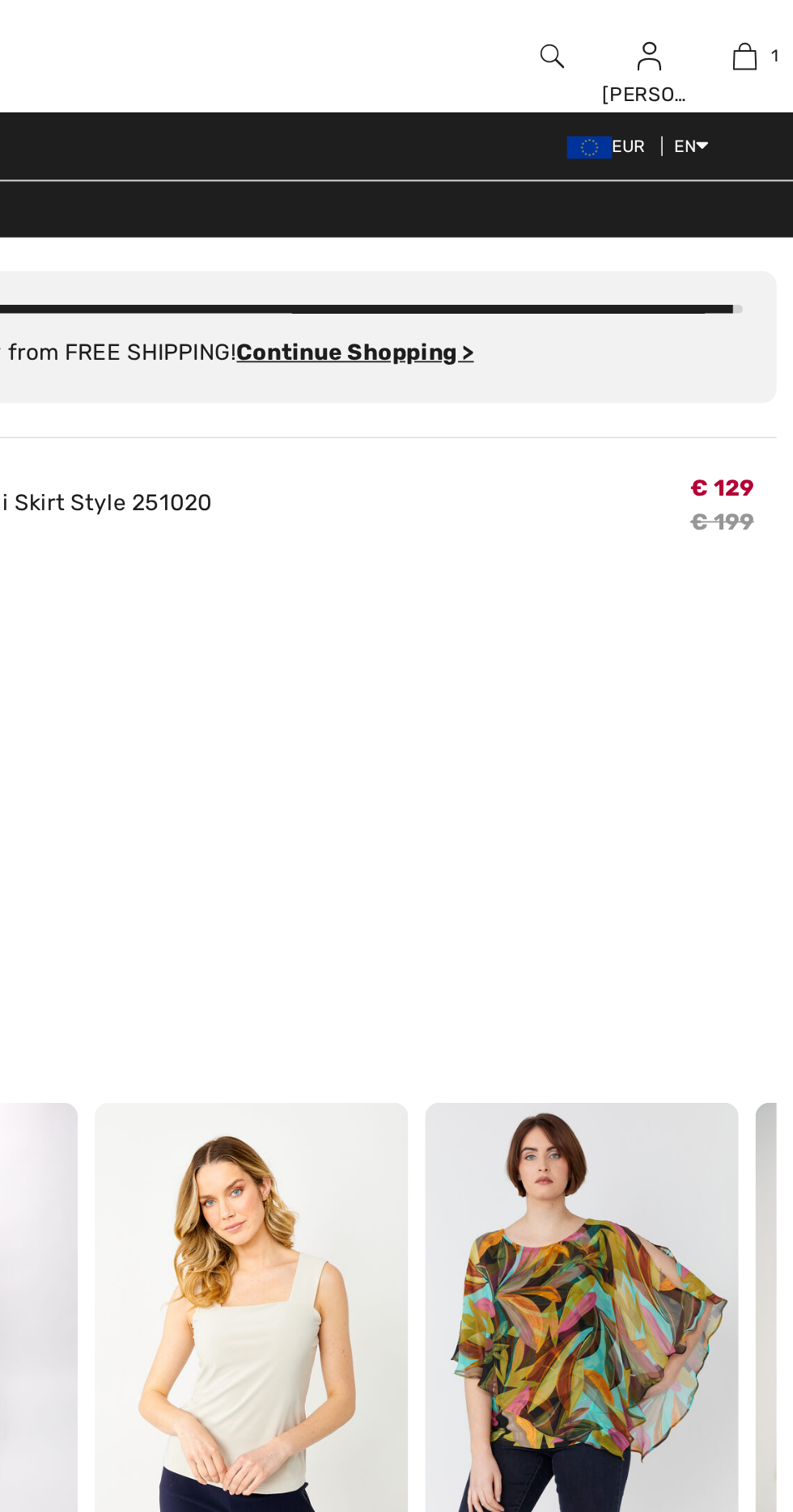
click at [740, 293] on s "€ 199" at bounding box center [752, 301] width 37 height 16
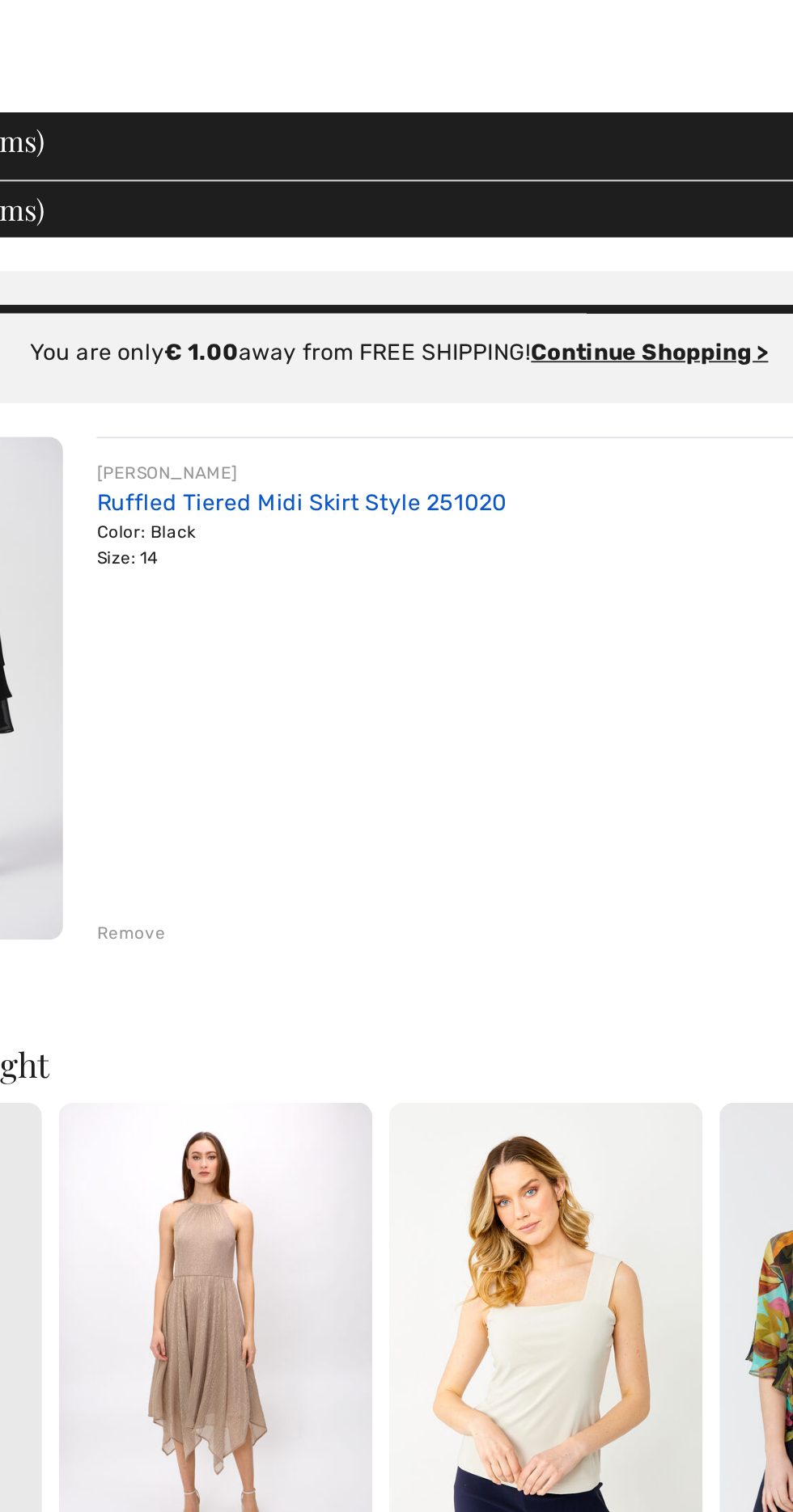
click at [398, 295] on link "Ruffled Tiered Midi Skirt Style 251020" at bounding box center [341, 289] width 236 height 16
click at [333, 308] on div "Color: Black Size: 14" at bounding box center [341, 313] width 236 height 29
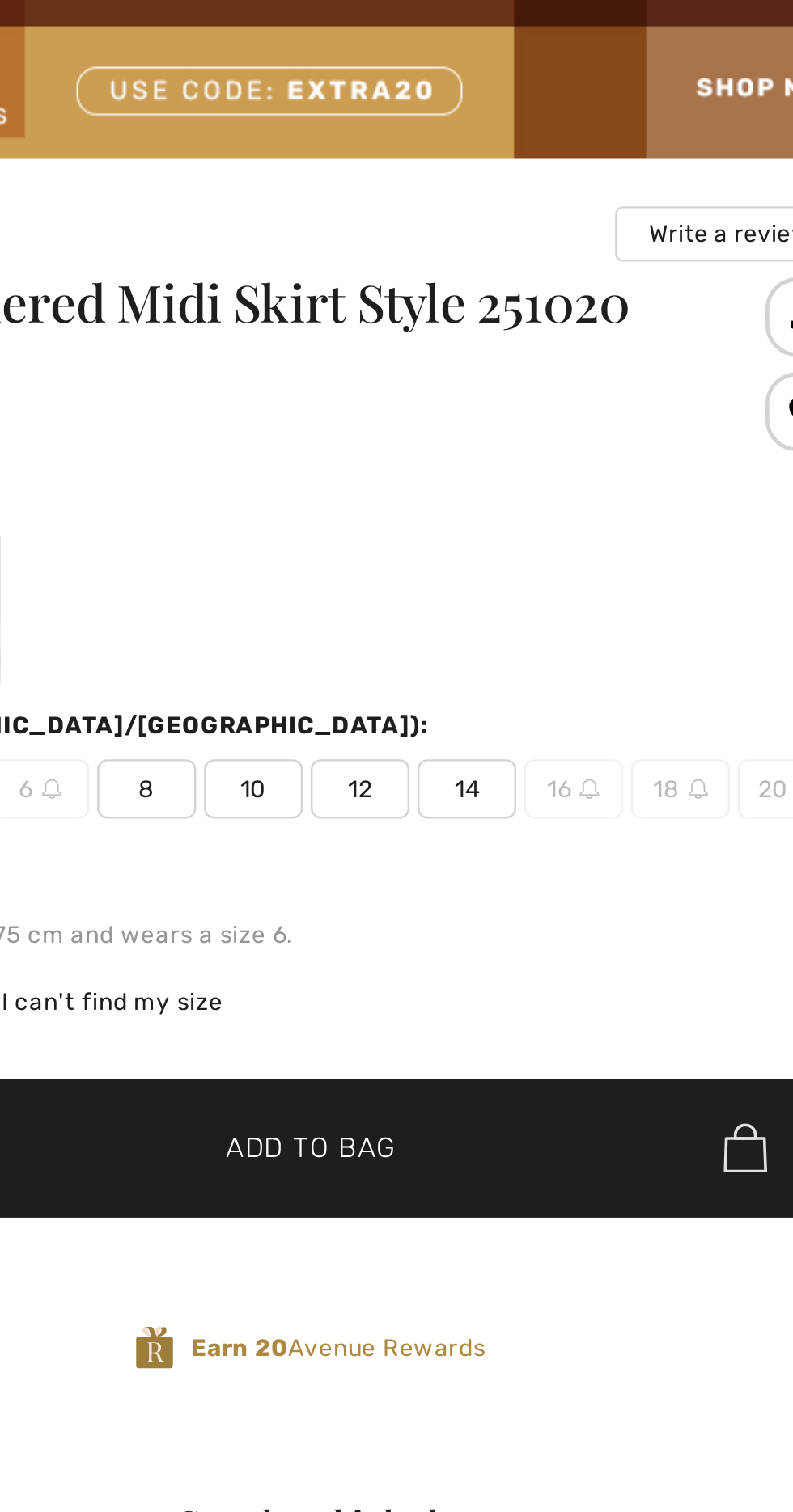
click at [607, 581] on span "✔ Added to Bag Add to Bag" at bounding box center [551, 573] width 437 height 56
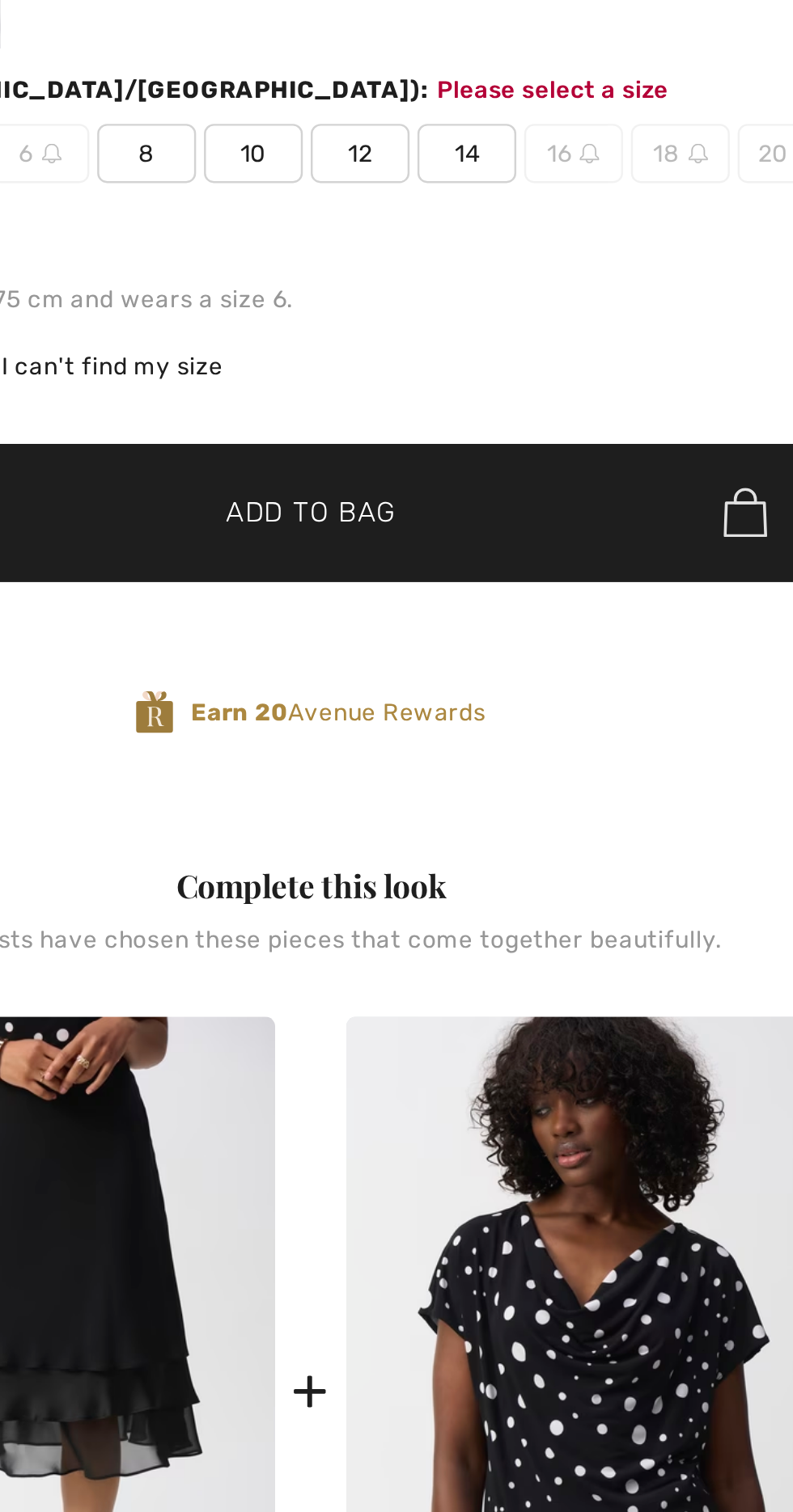
scroll to position [263, 0]
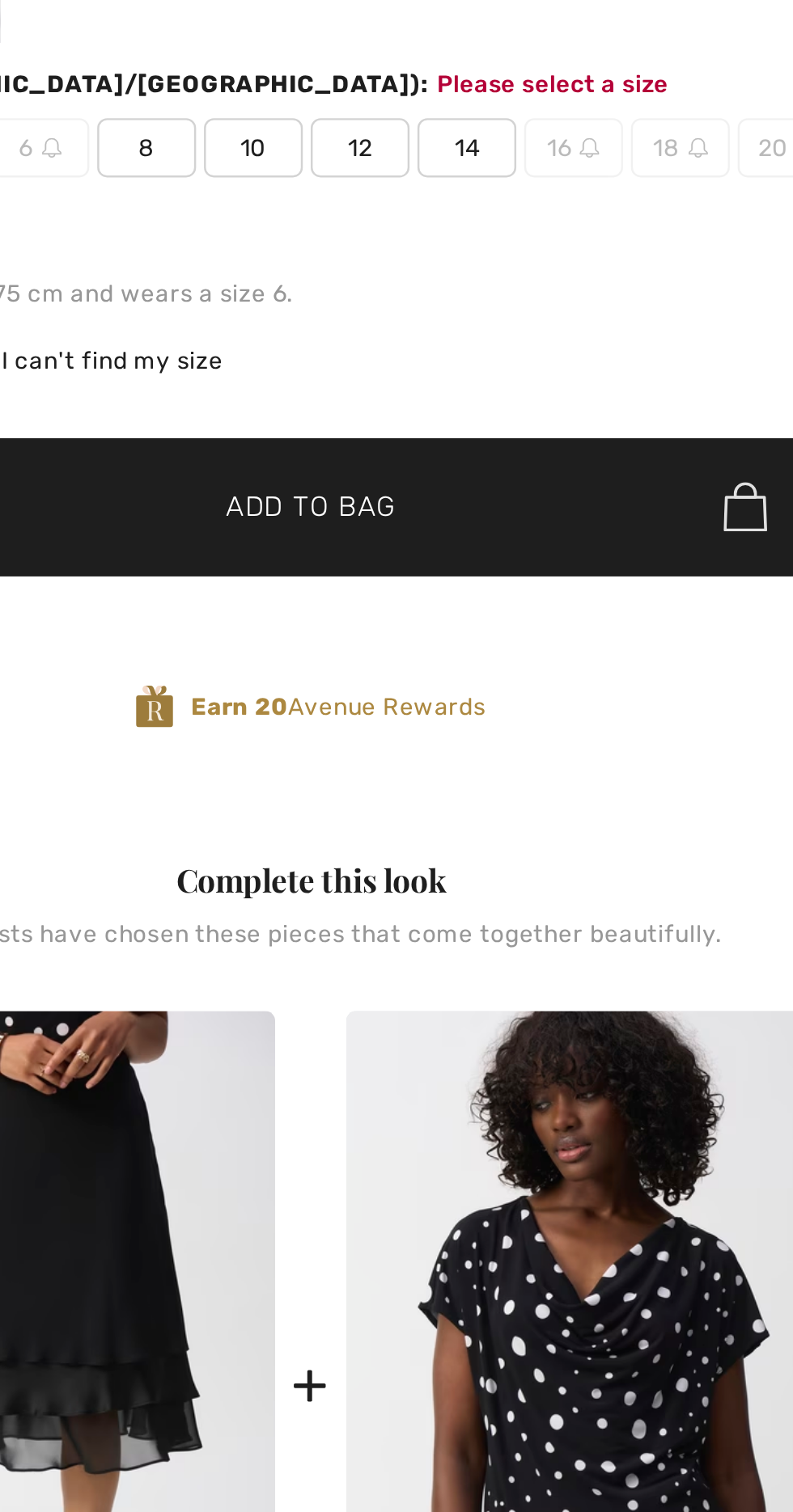
click at [733, 313] on img at bounding box center [729, 311] width 18 height 21
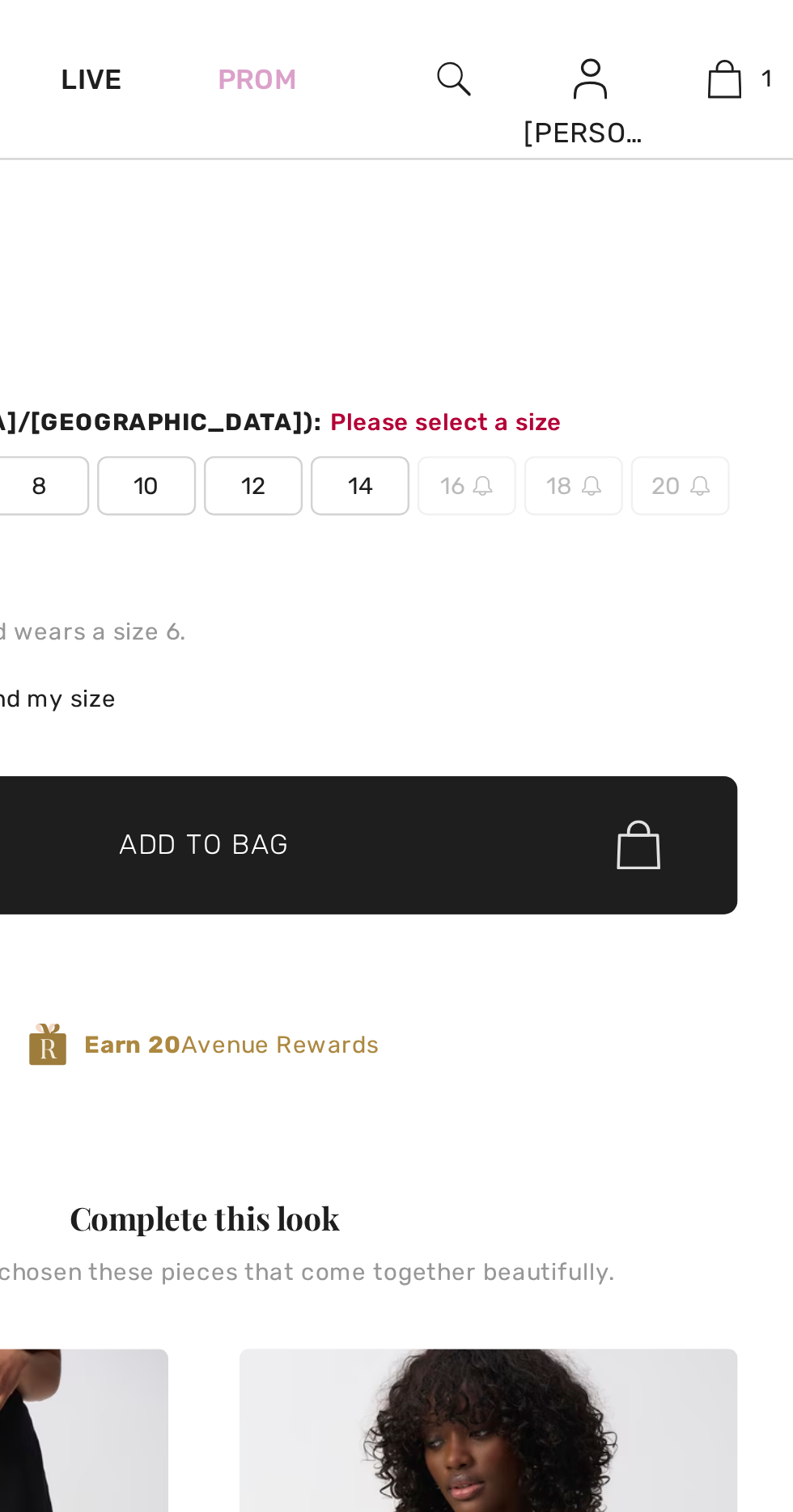
scroll to position [191, 0]
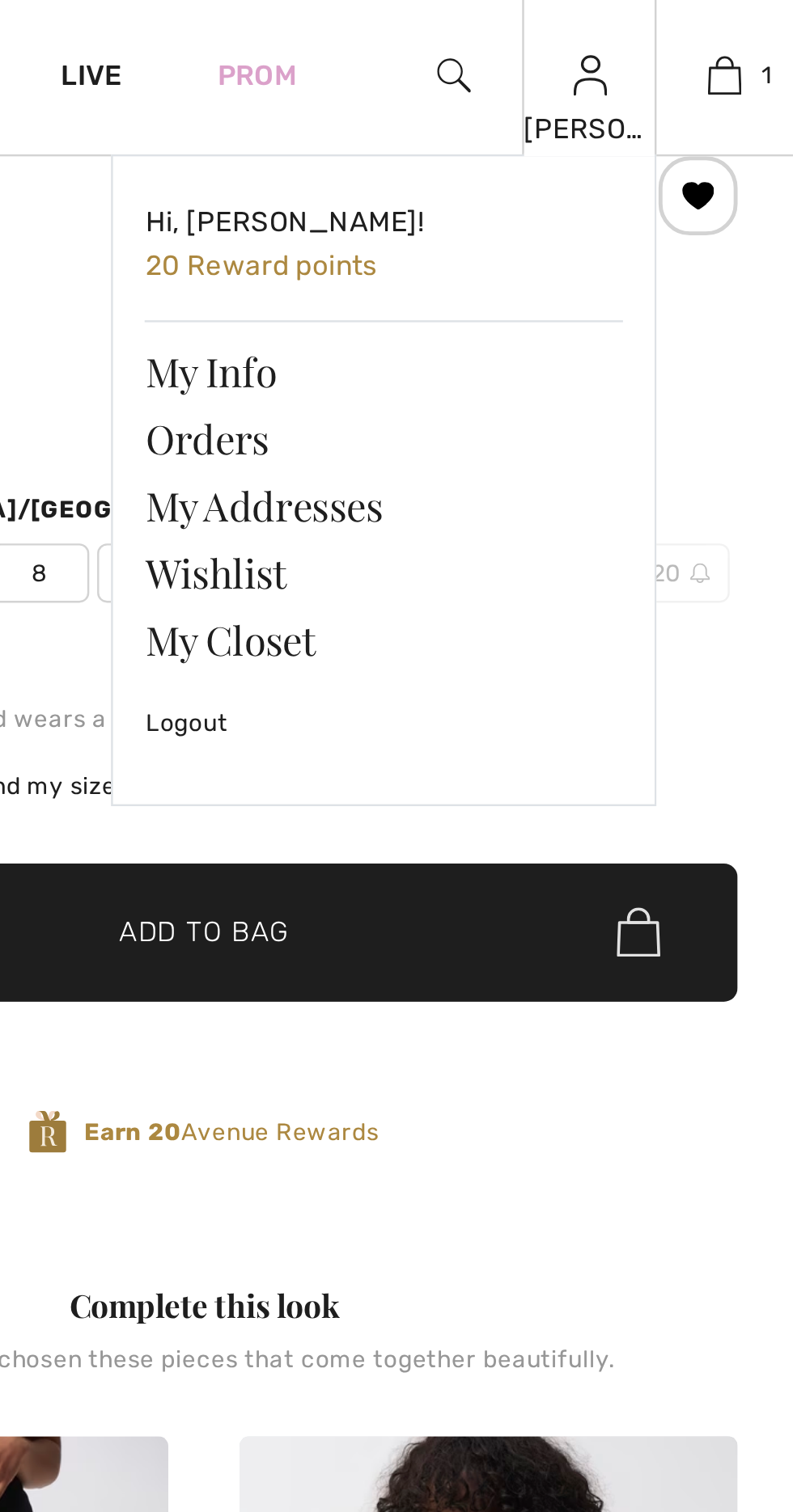
click at [705, 41] on img at bounding box center [710, 31] width 14 height 19
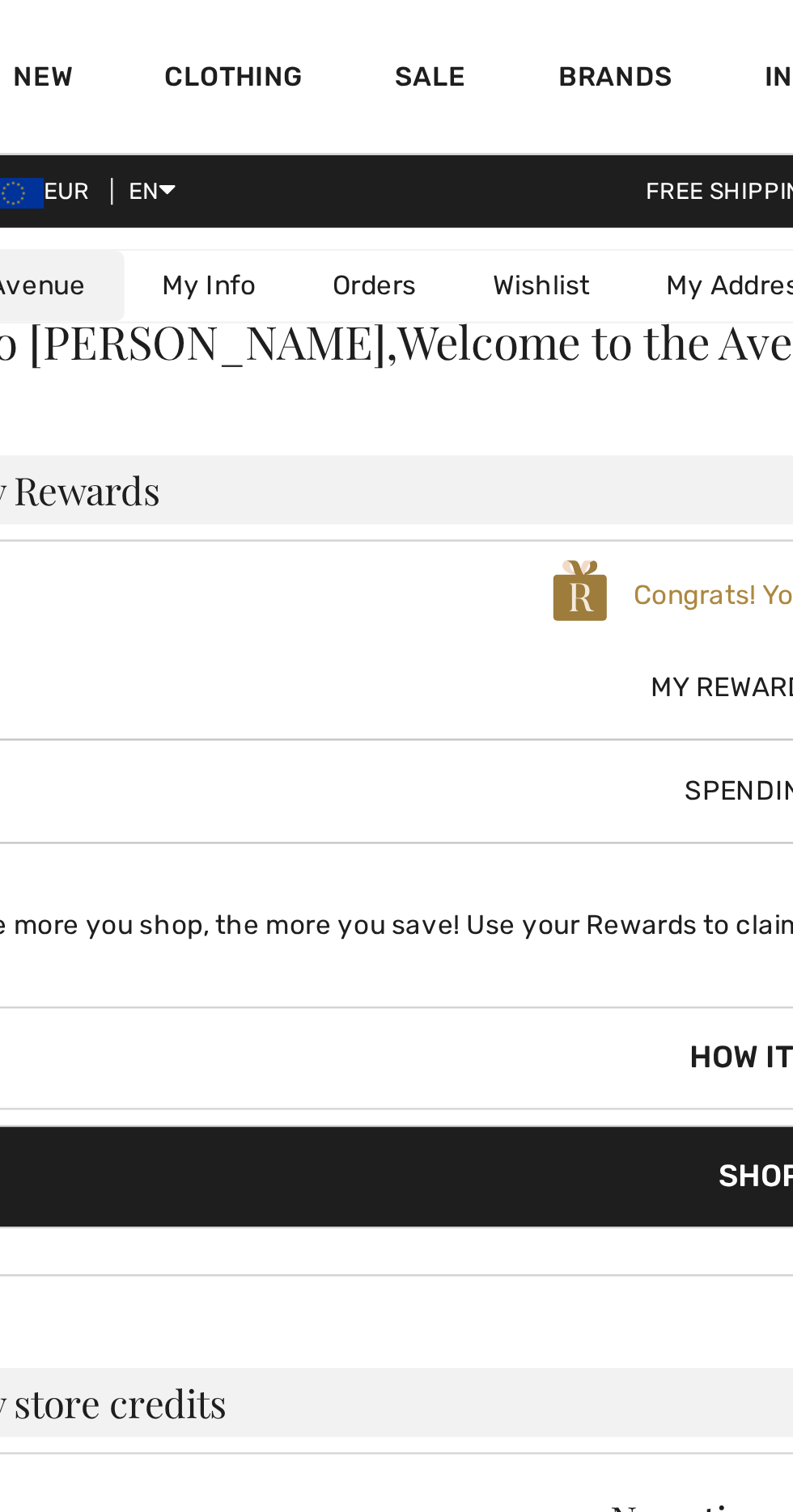
click at [285, 123] on link "Wishlist" at bounding box center [288, 121] width 73 height 30
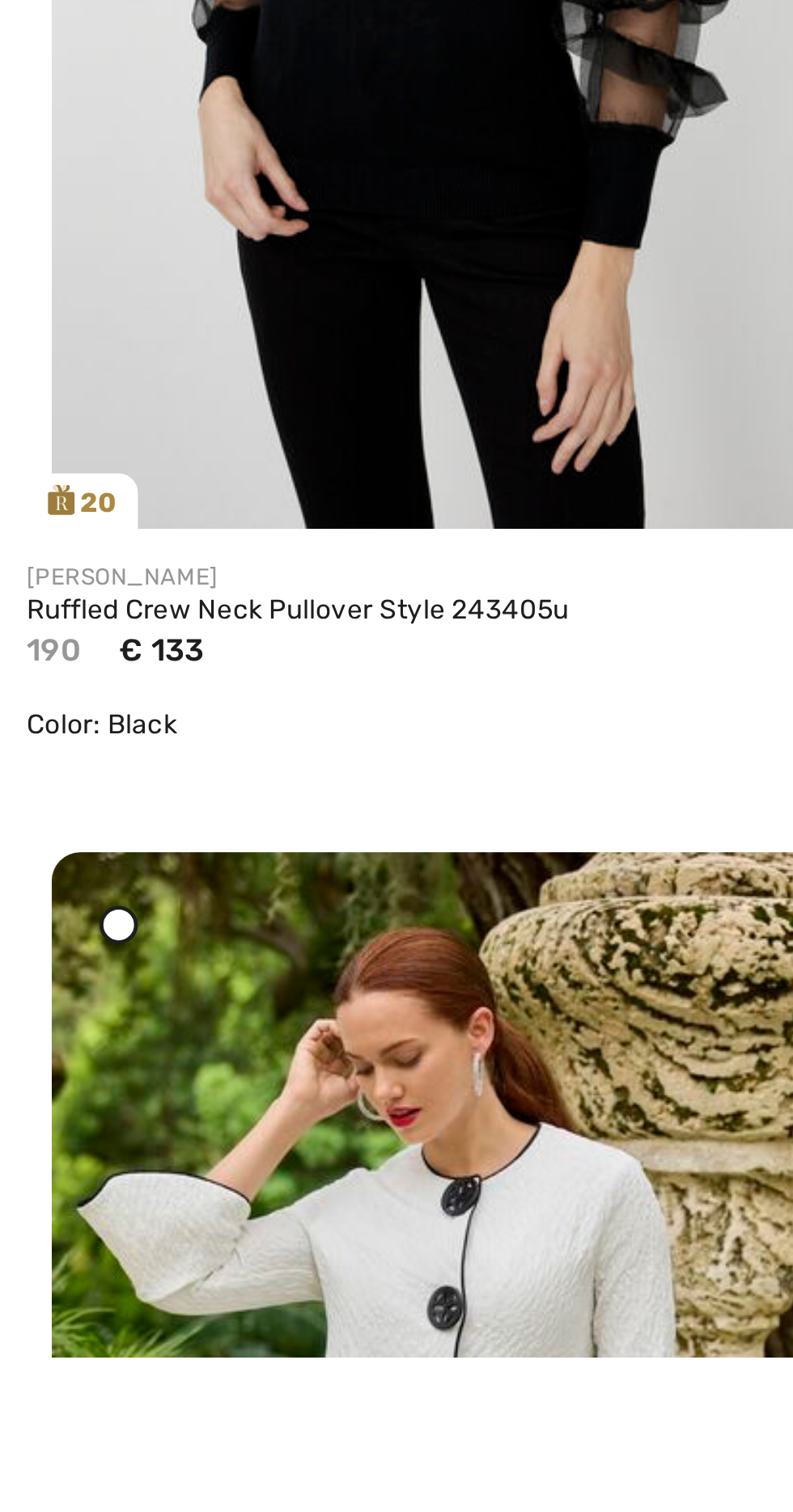
scroll to position [416, 0]
